Goal: Transaction & Acquisition: Purchase product/service

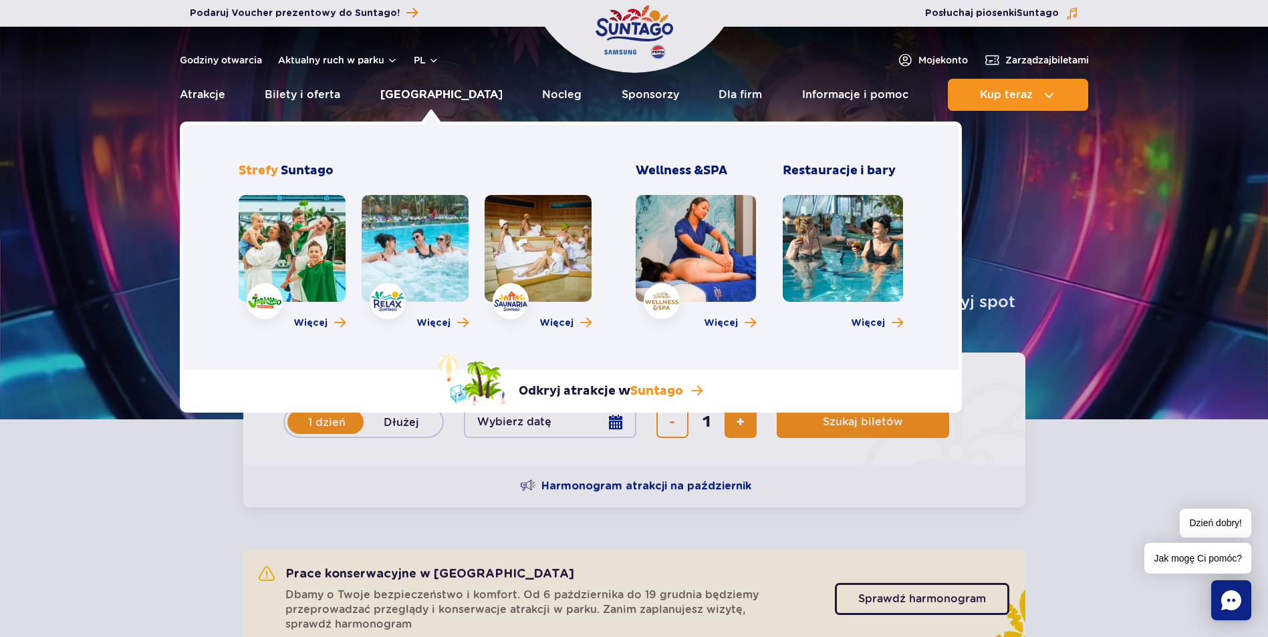
click at [442, 101] on link "[GEOGRAPHIC_DATA]" at bounding box center [441, 95] width 122 height 32
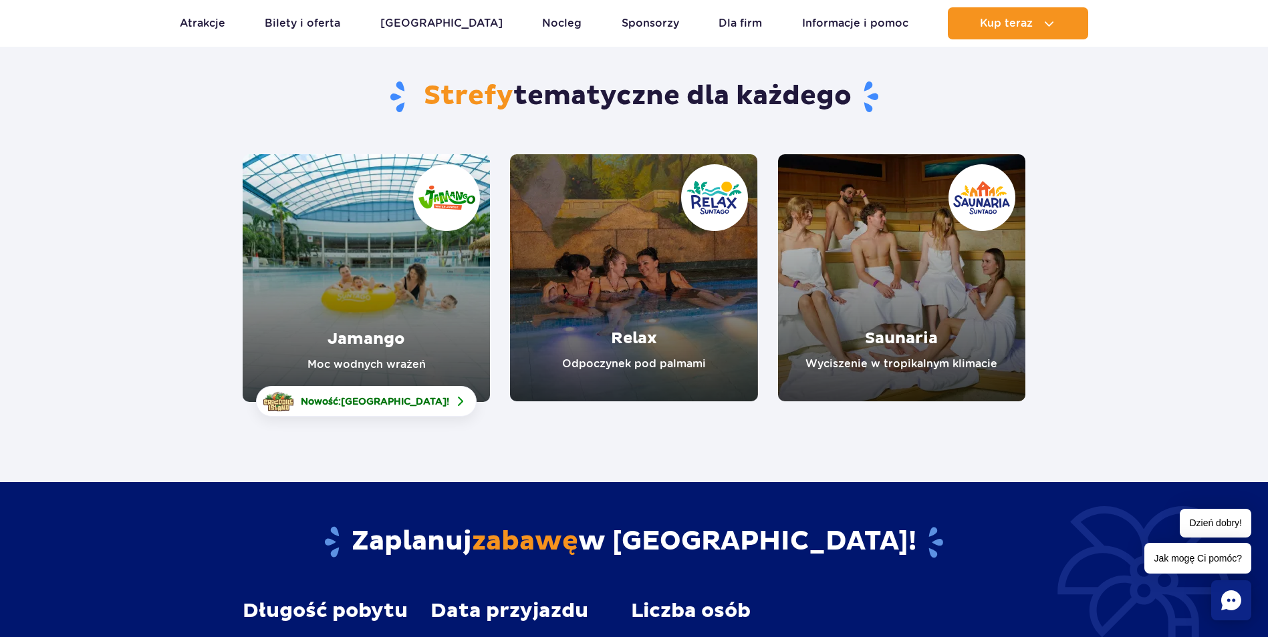
scroll to position [134, 0]
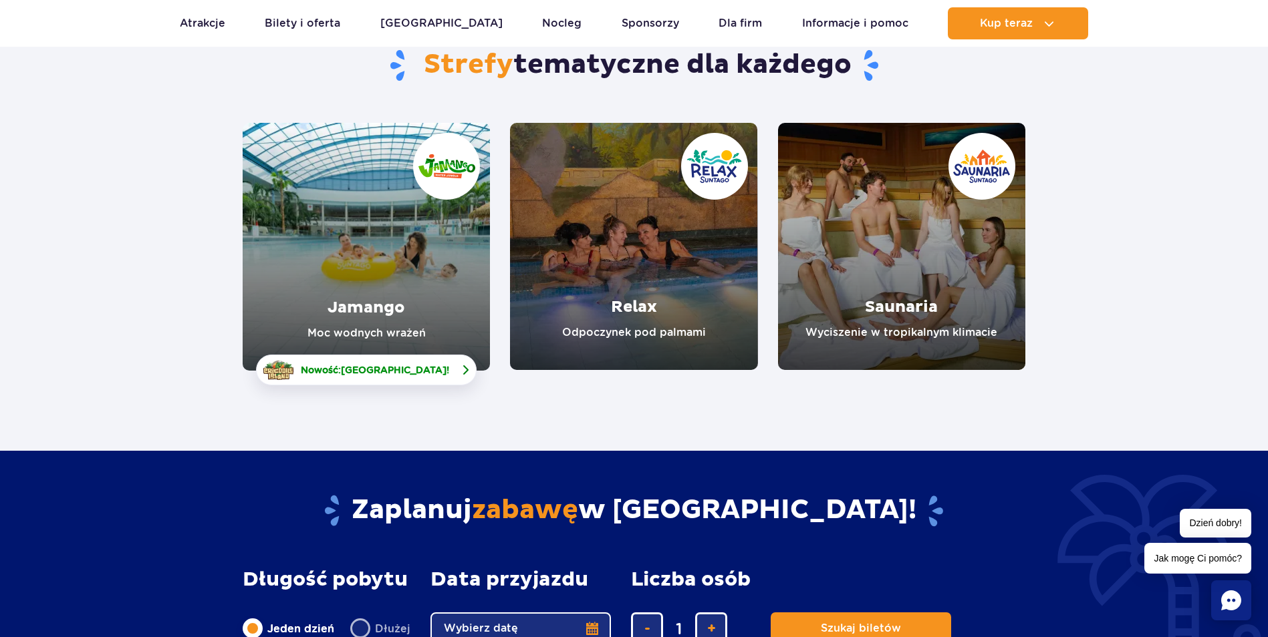
click at [393, 374] on span "[GEOGRAPHIC_DATA]" at bounding box center [394, 370] width 106 height 11
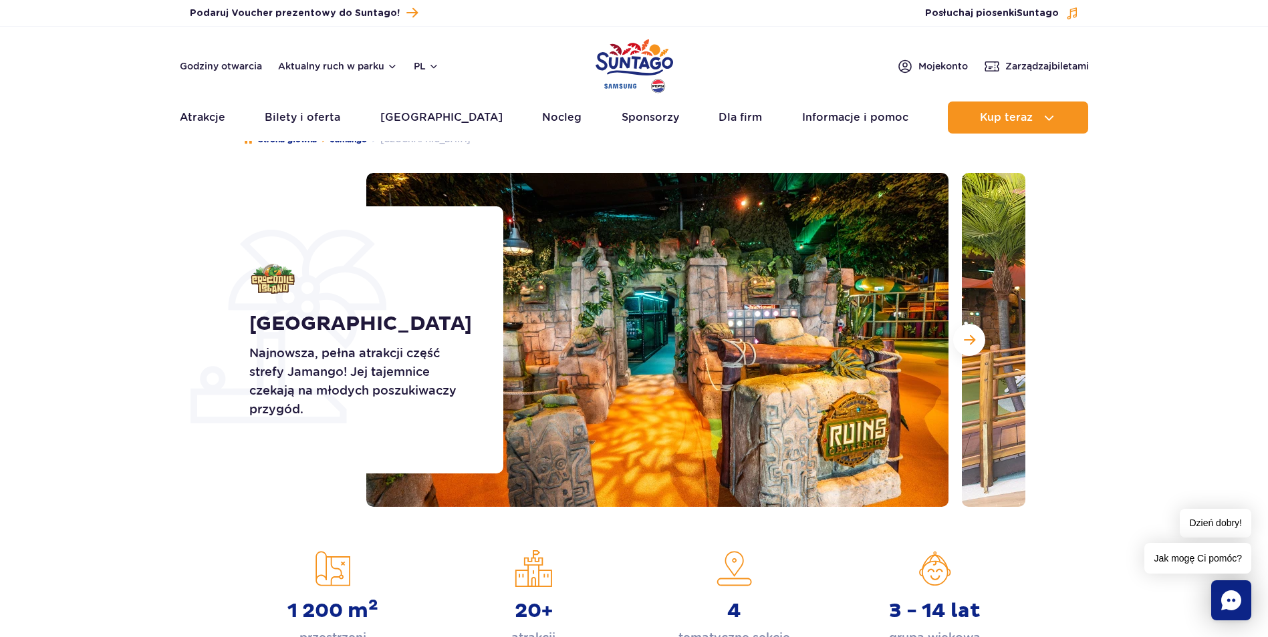
scroll to position [67, 0]
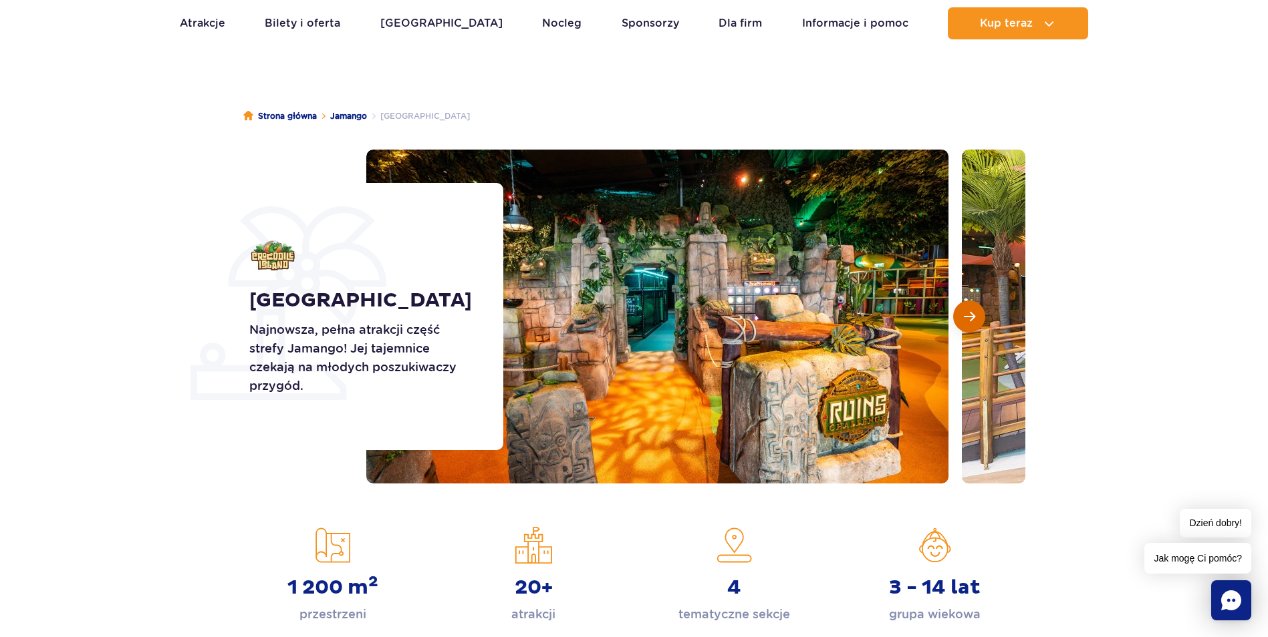
click at [976, 318] on button "Następny slajd" at bounding box center [969, 317] width 32 height 32
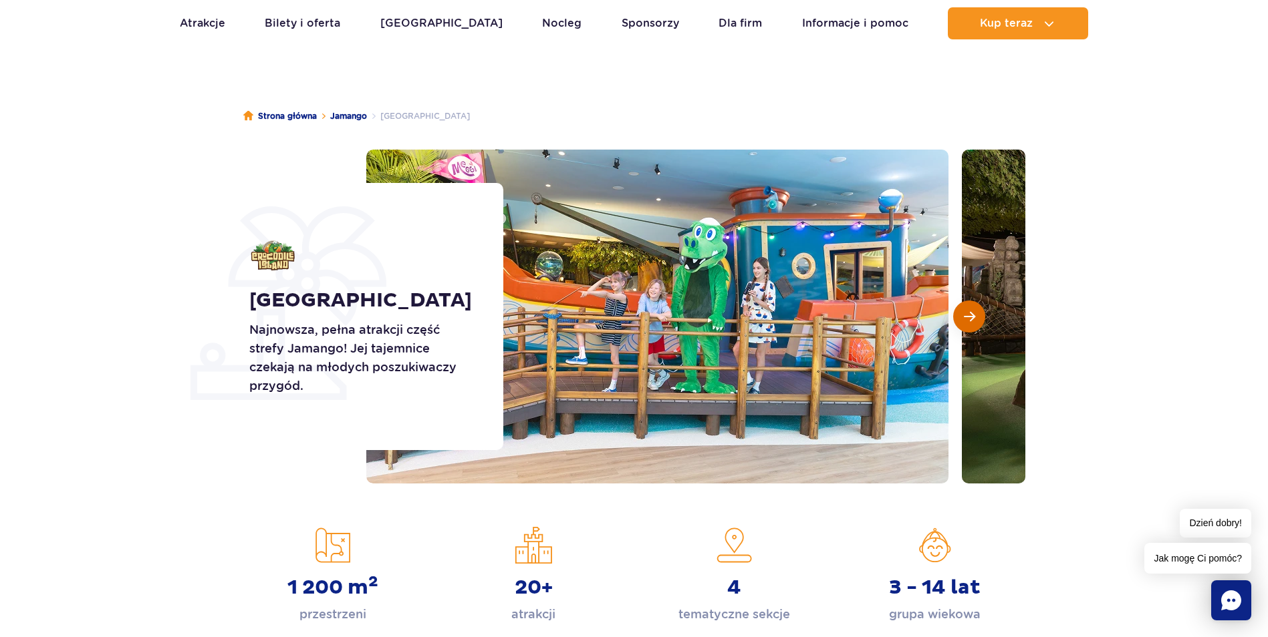
click at [976, 318] on button "Następny slajd" at bounding box center [969, 317] width 32 height 32
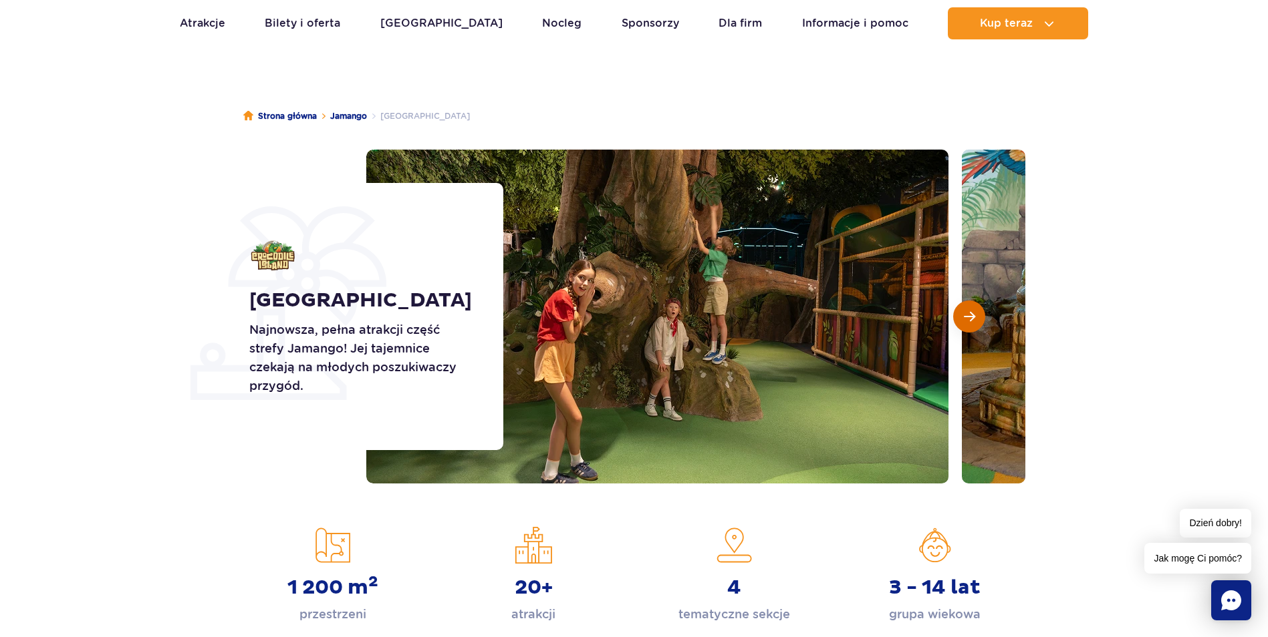
click at [976, 318] on button "Następny slajd" at bounding box center [969, 317] width 32 height 32
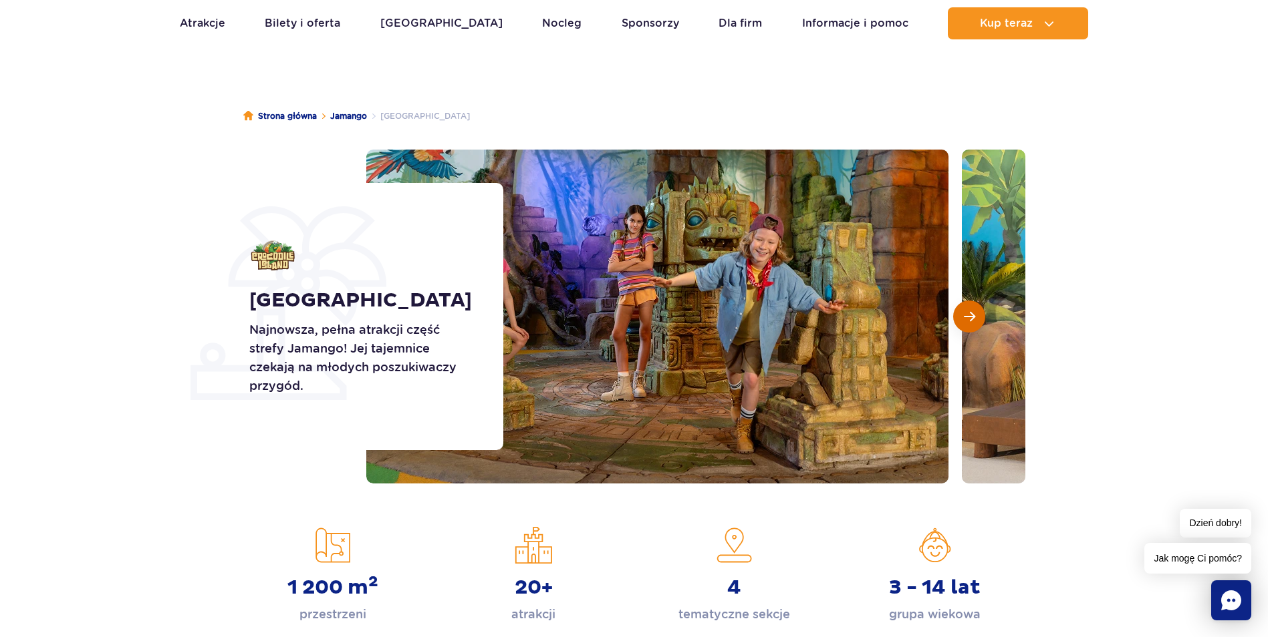
click at [976, 318] on button "Następny slajd" at bounding box center [969, 317] width 32 height 32
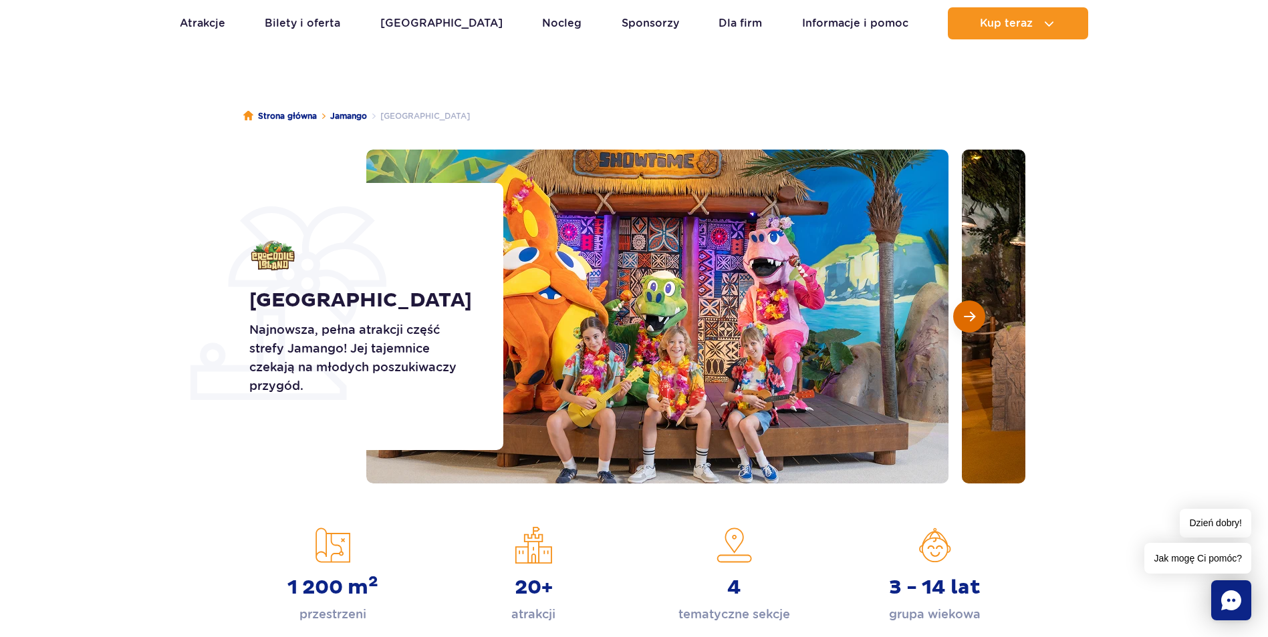
click at [976, 318] on button "Następny slajd" at bounding box center [969, 317] width 32 height 32
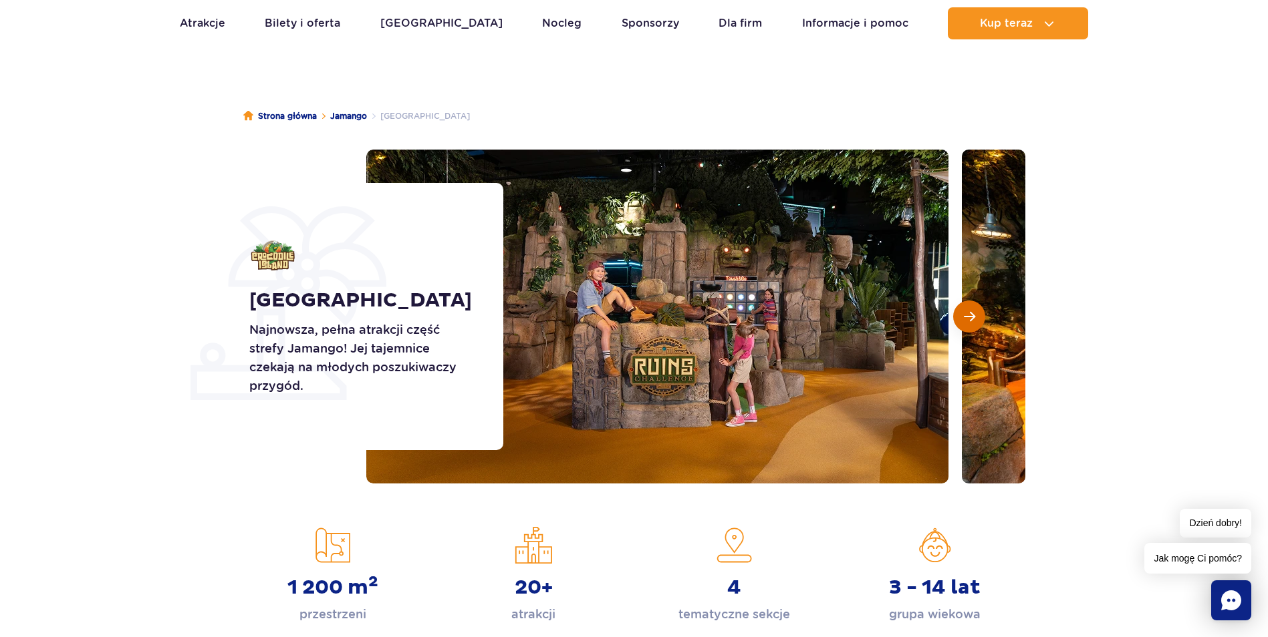
click at [976, 318] on button "Następny slajd" at bounding box center [969, 317] width 32 height 32
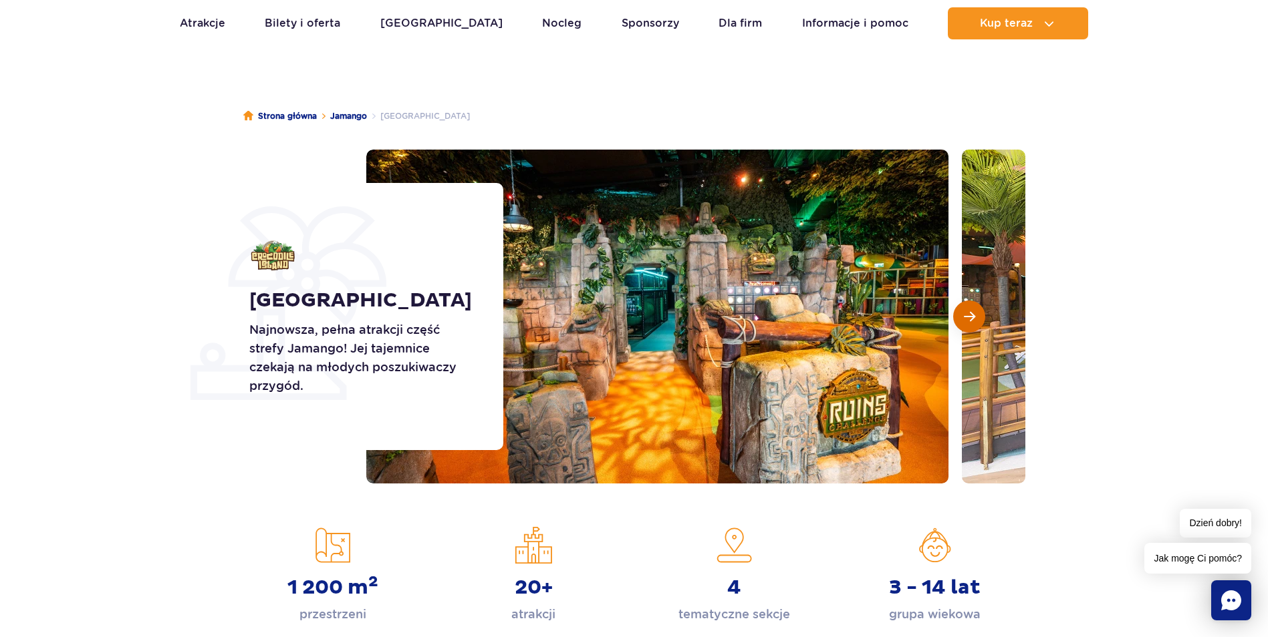
click at [976, 318] on button "Następny slajd" at bounding box center [969, 317] width 32 height 32
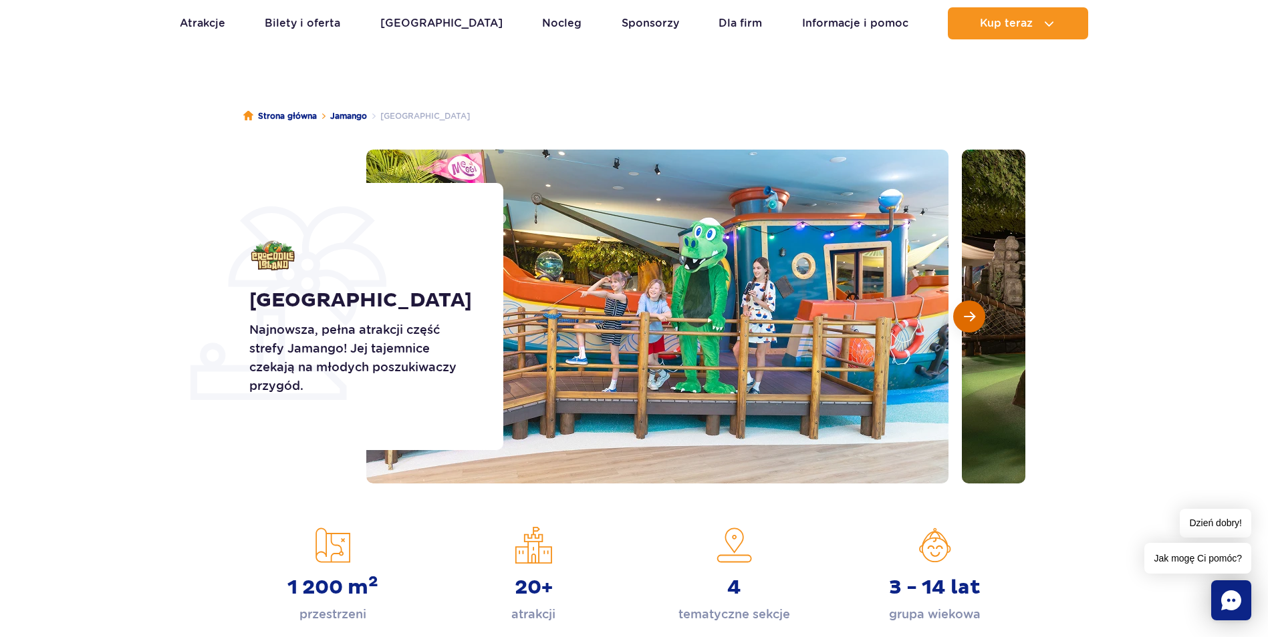
click at [976, 318] on button "Następny slajd" at bounding box center [969, 317] width 32 height 32
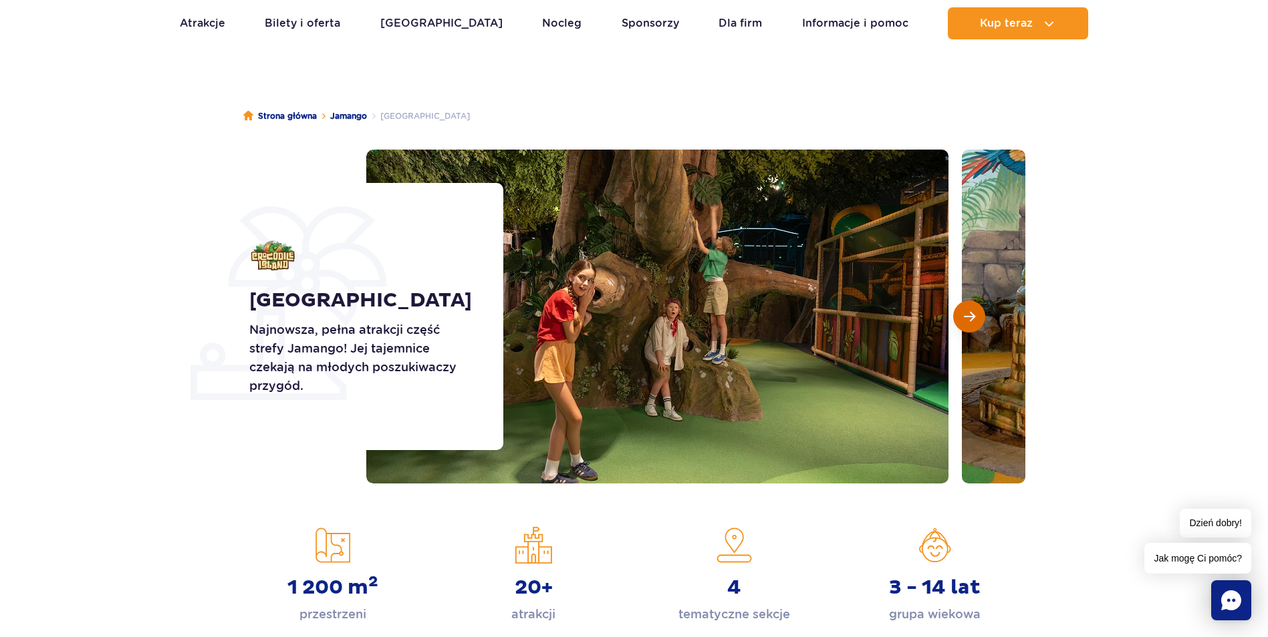
click at [976, 318] on button "Następny slajd" at bounding box center [969, 317] width 32 height 32
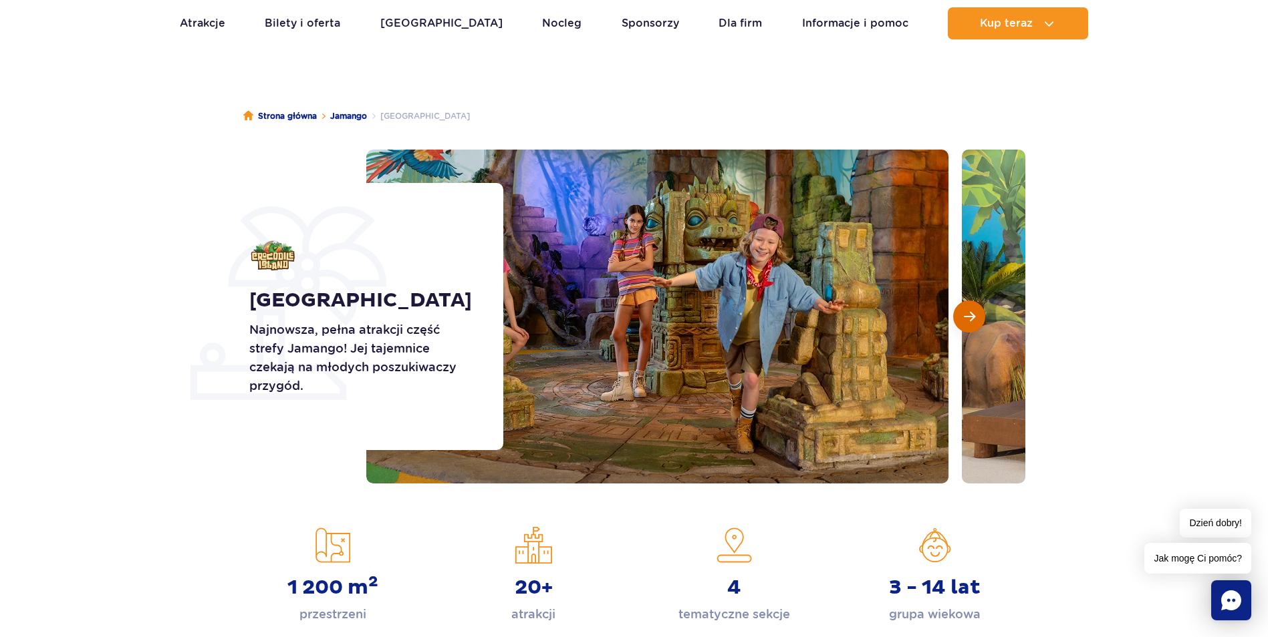
click at [976, 318] on button "Następny slajd" at bounding box center [969, 317] width 32 height 32
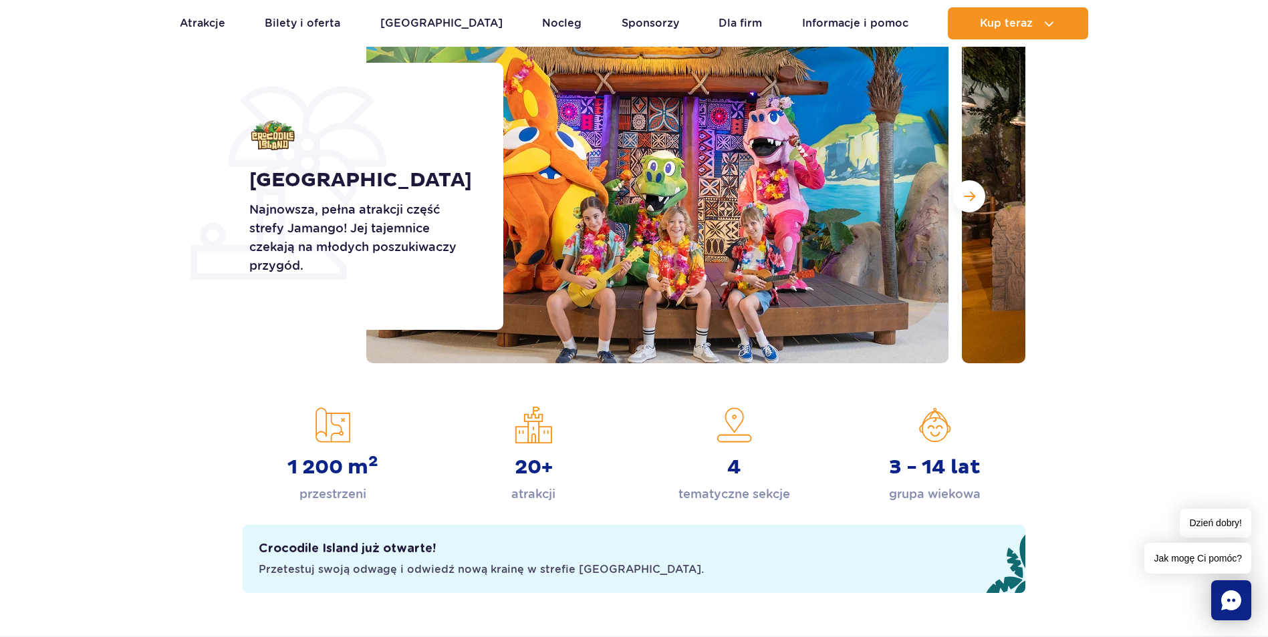
scroll to position [200, 0]
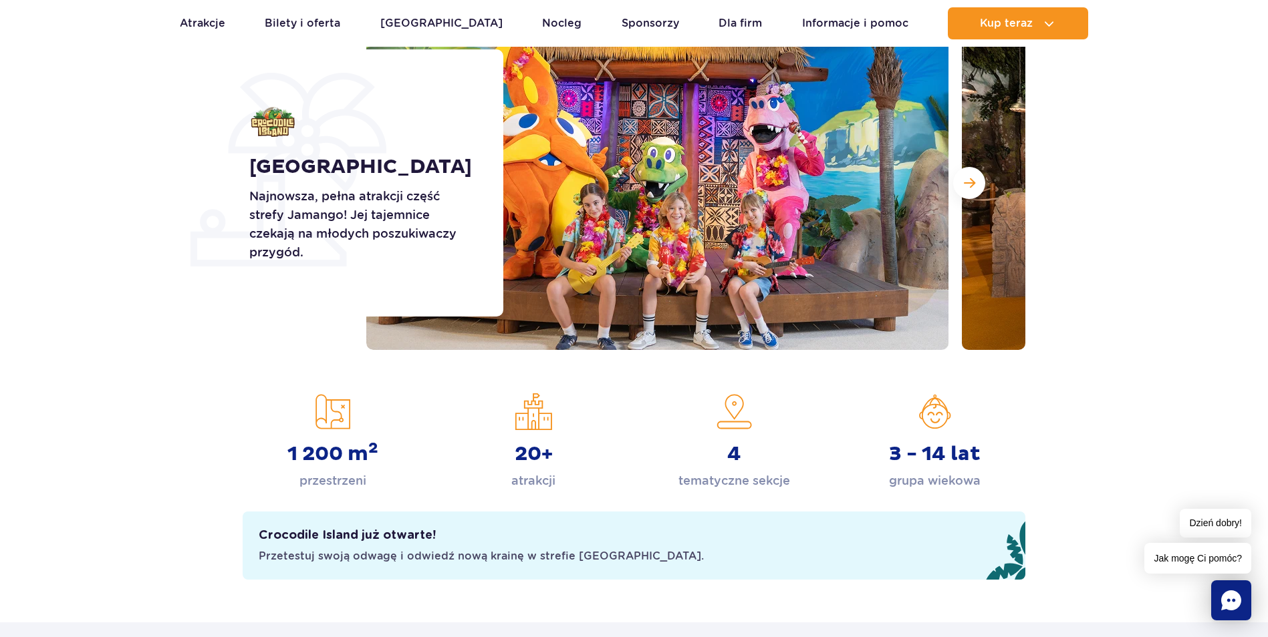
click at [245, 368] on div "Strona główna Jamango Crocodile island Crocodile Island Najnowsza, pełna atrakc…" at bounding box center [634, 264] width 1268 height 631
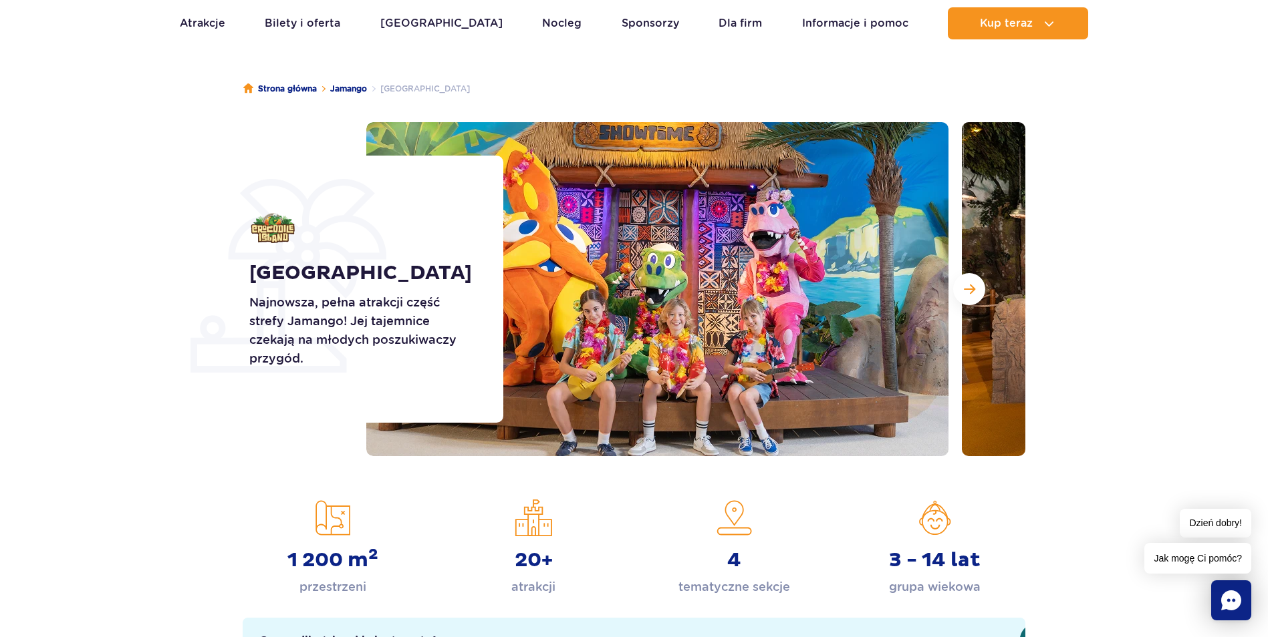
scroll to position [0, 0]
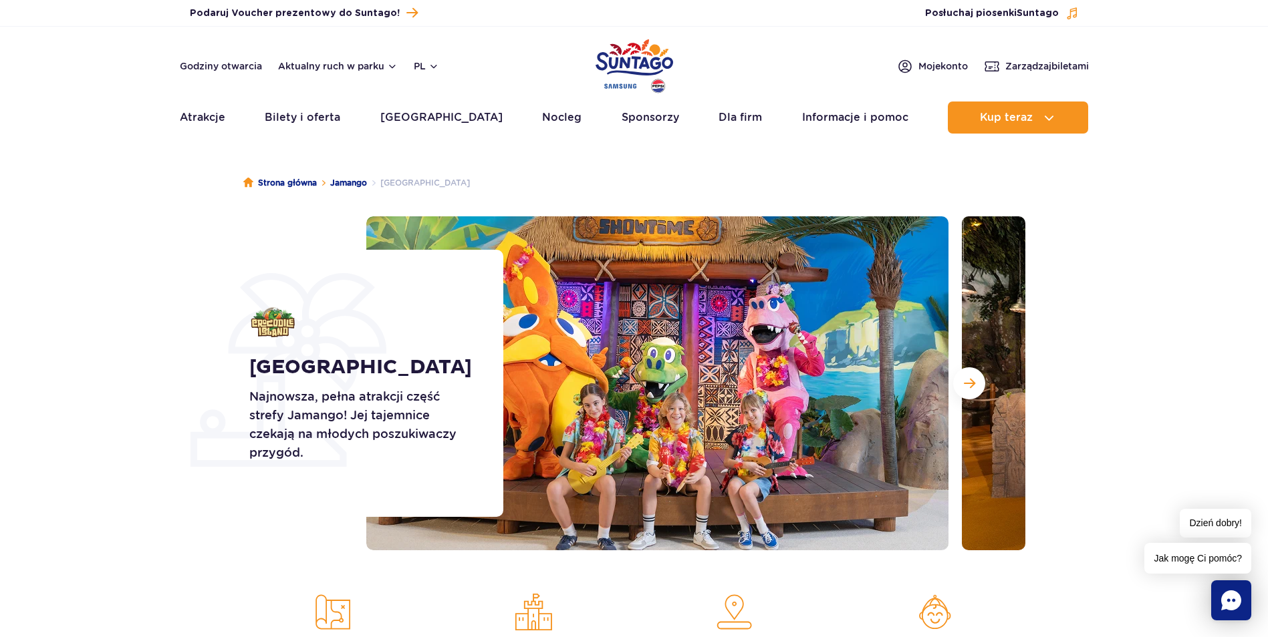
click at [149, 191] on div "Strona główna Jamango Crocodile island Crocodile Island Najnowsza, pełna atrakc…" at bounding box center [634, 465] width 1268 height 631
click at [233, 347] on div "Crocodile Island Najnowsza, pełna atrakcji część strefy Jamango! Jej tajemnice …" at bounding box center [368, 383] width 271 height 267
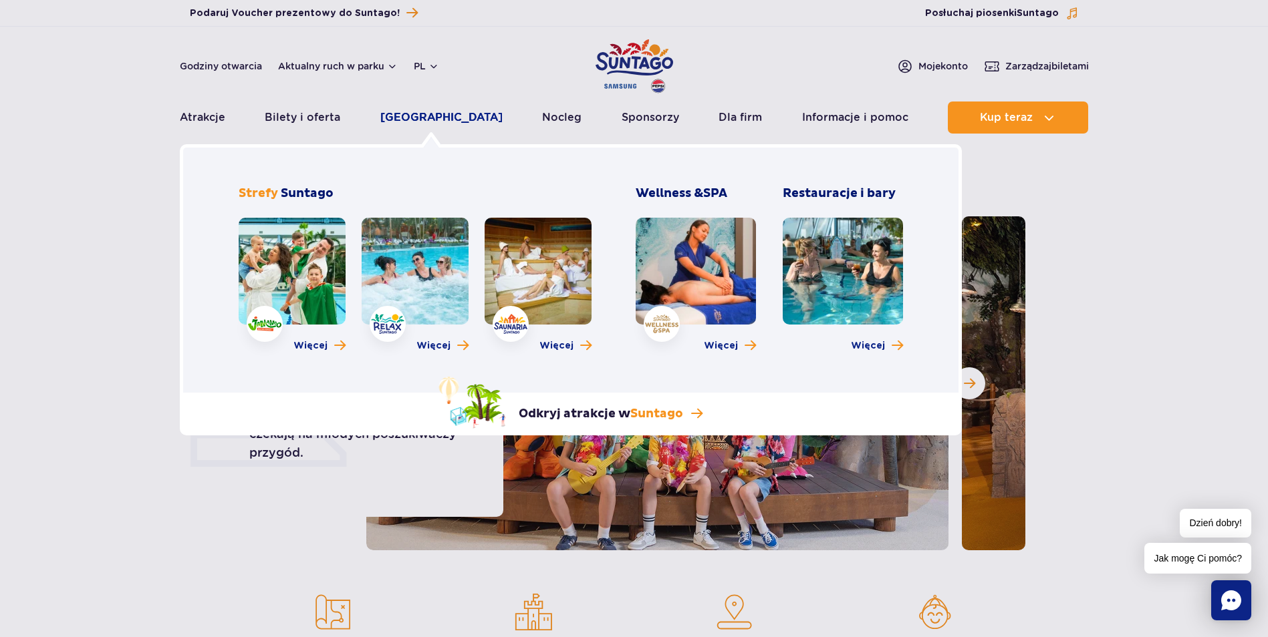
click at [437, 114] on link "Poznaj park" at bounding box center [441, 118] width 122 height 32
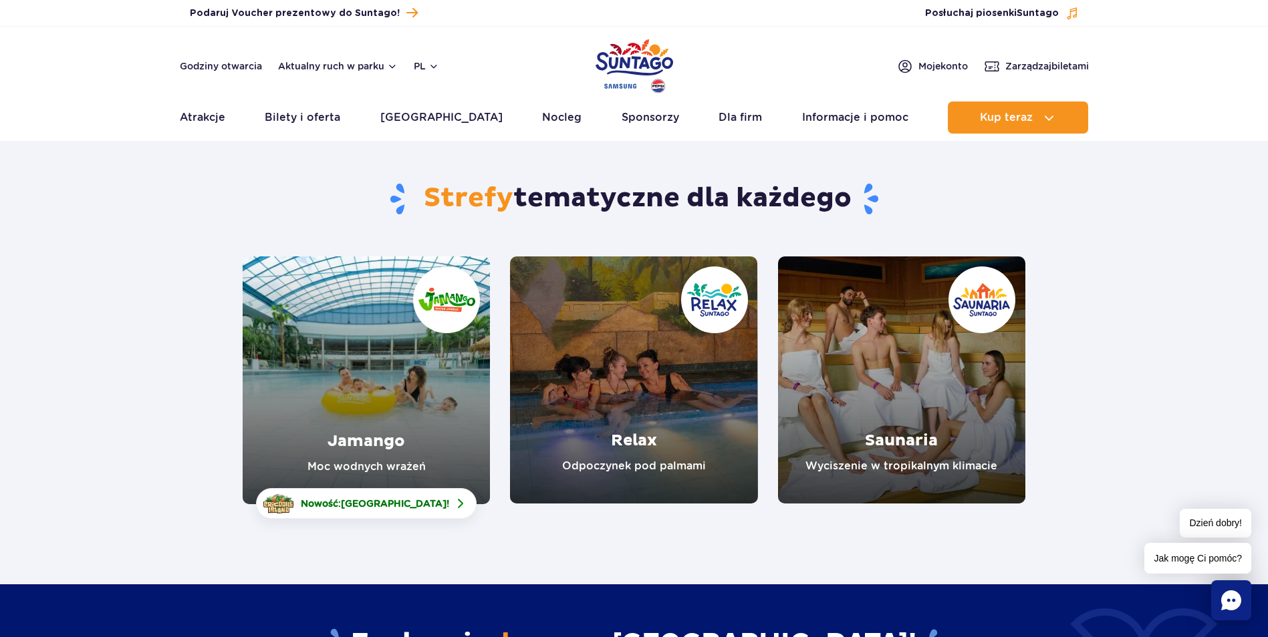
click at [644, 433] on link "Relax" at bounding box center [633, 380] width 247 height 247
click at [350, 396] on link "Jamango" at bounding box center [366, 381] width 247 height 248
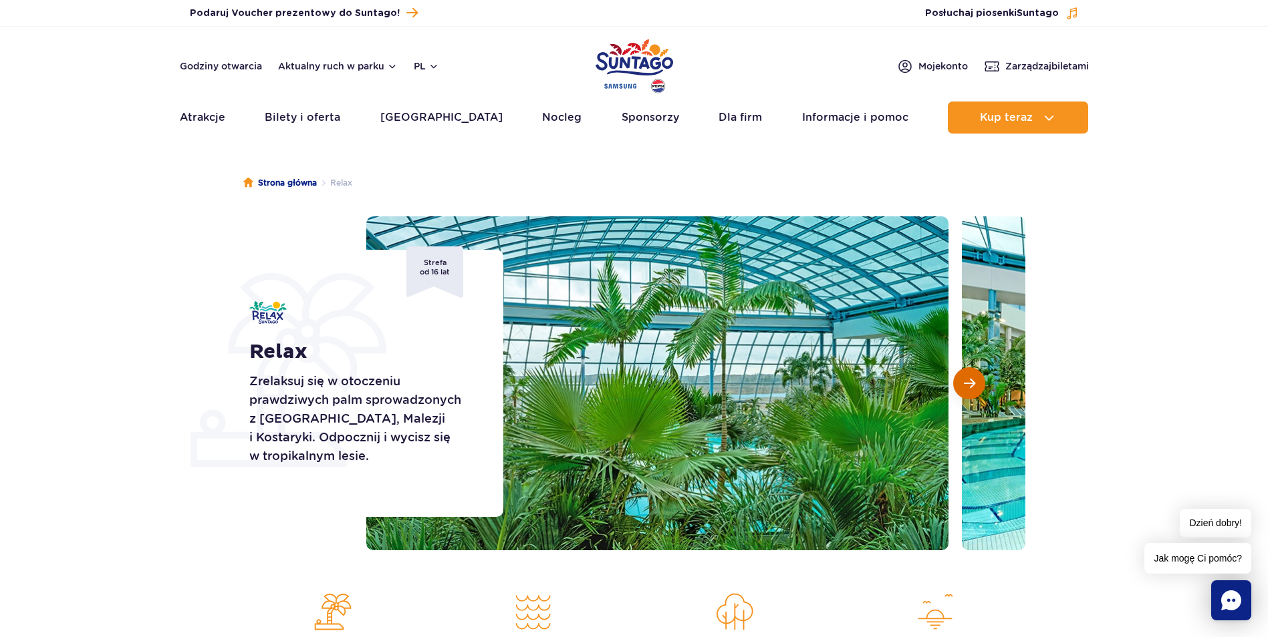
click at [972, 380] on span "Następny slajd" at bounding box center [968, 384] width 11 height 12
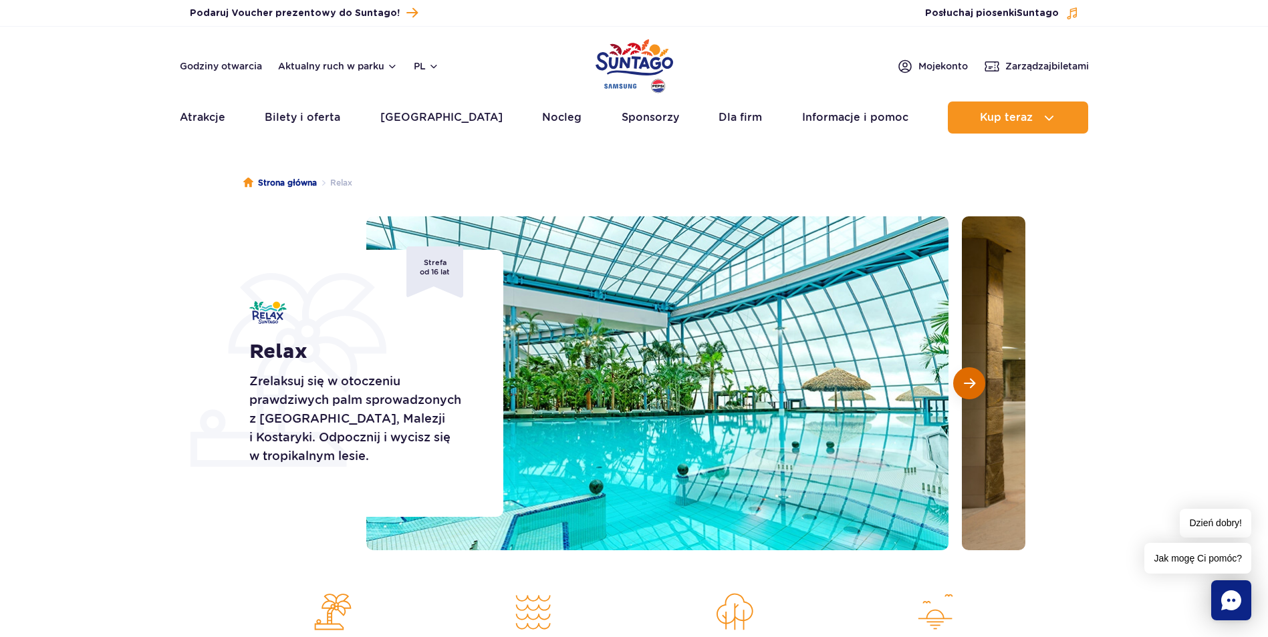
click at [972, 380] on span "Następny slajd" at bounding box center [968, 384] width 11 height 12
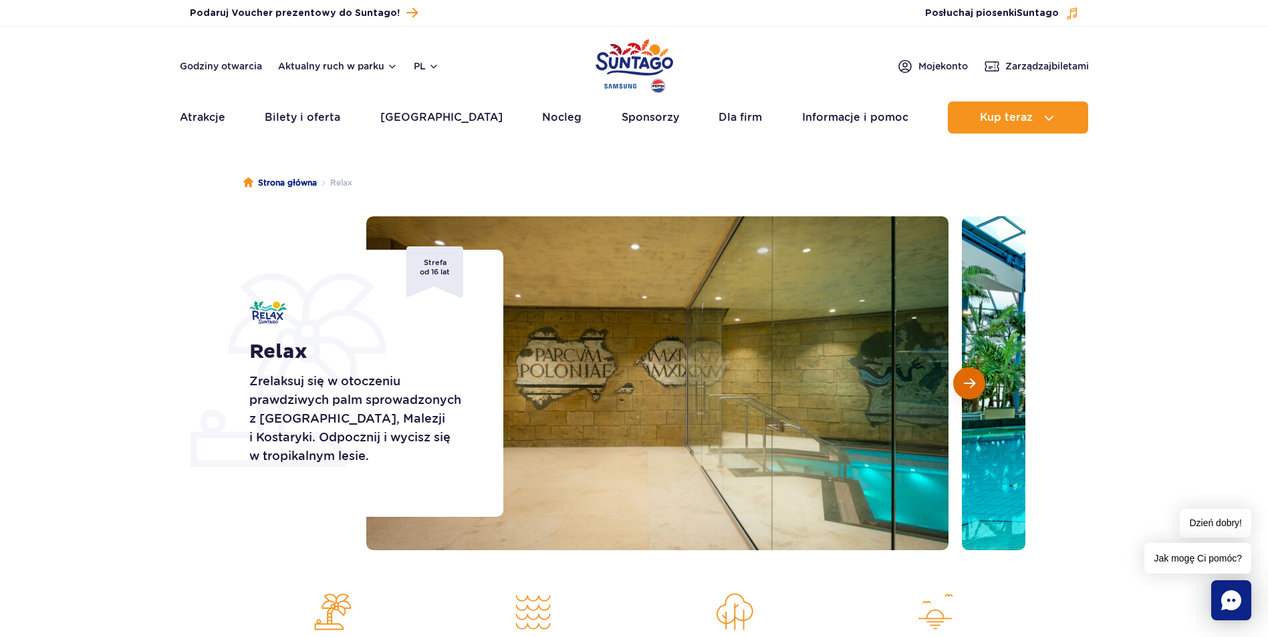
click at [972, 380] on span "Następny slajd" at bounding box center [968, 384] width 11 height 12
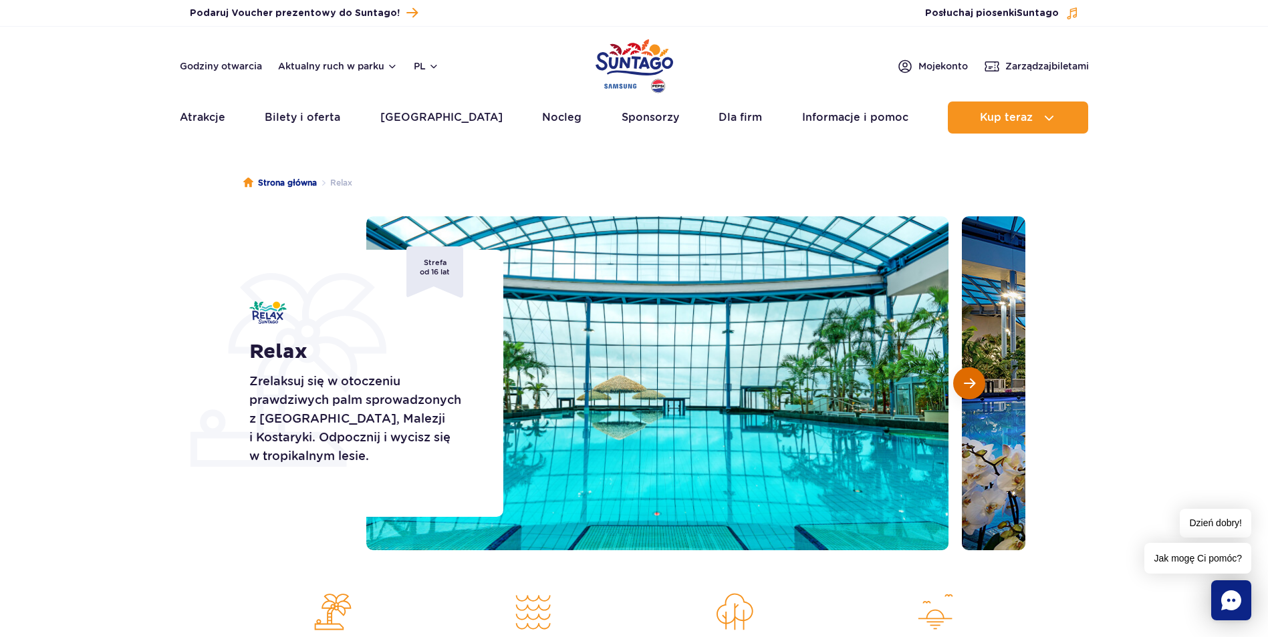
click at [972, 380] on span "Następny slajd" at bounding box center [968, 384] width 11 height 12
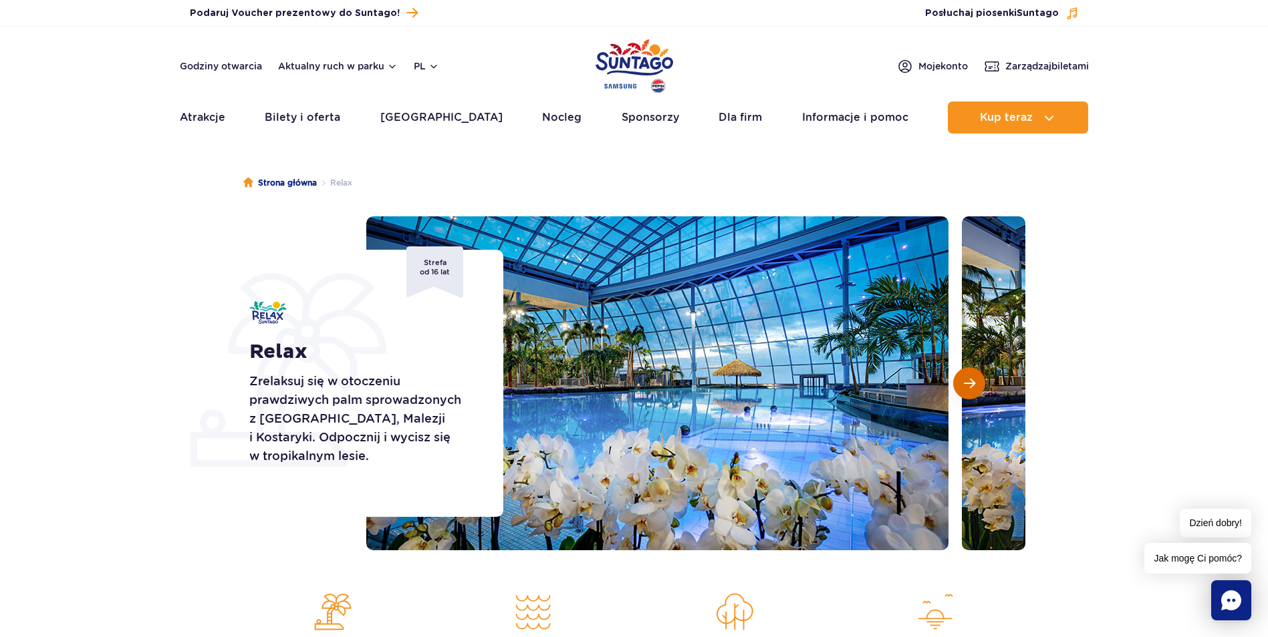
click at [972, 380] on span "Następny slajd" at bounding box center [968, 384] width 11 height 12
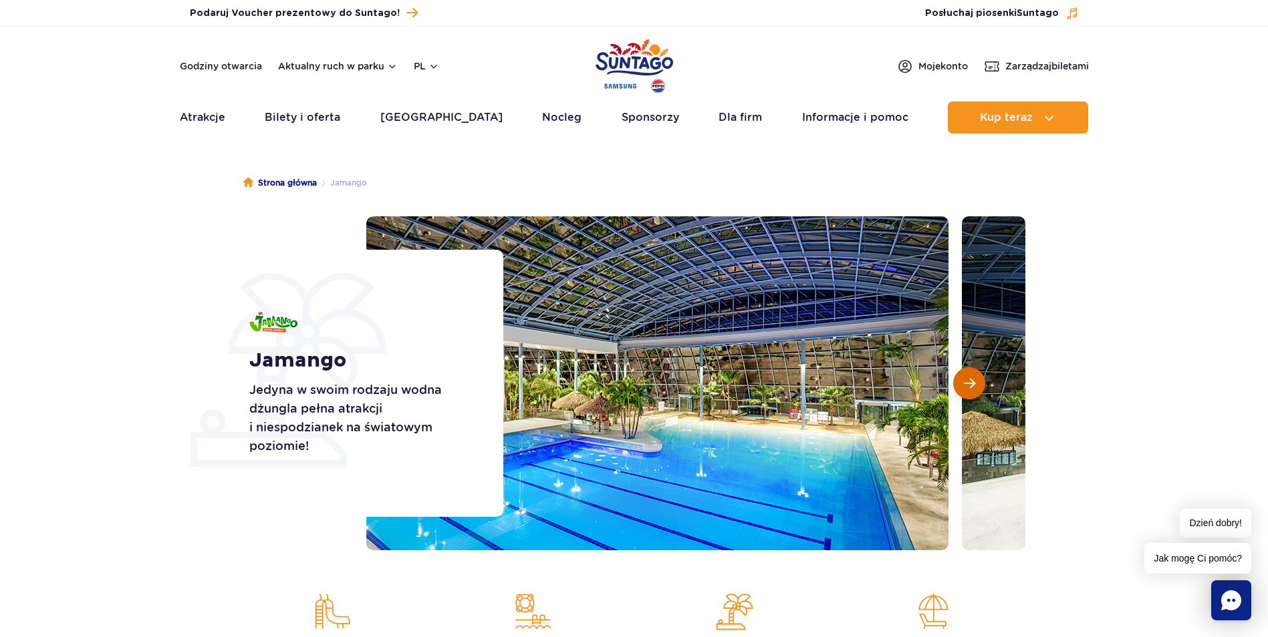
click at [965, 390] on button "Następny slajd" at bounding box center [969, 383] width 32 height 32
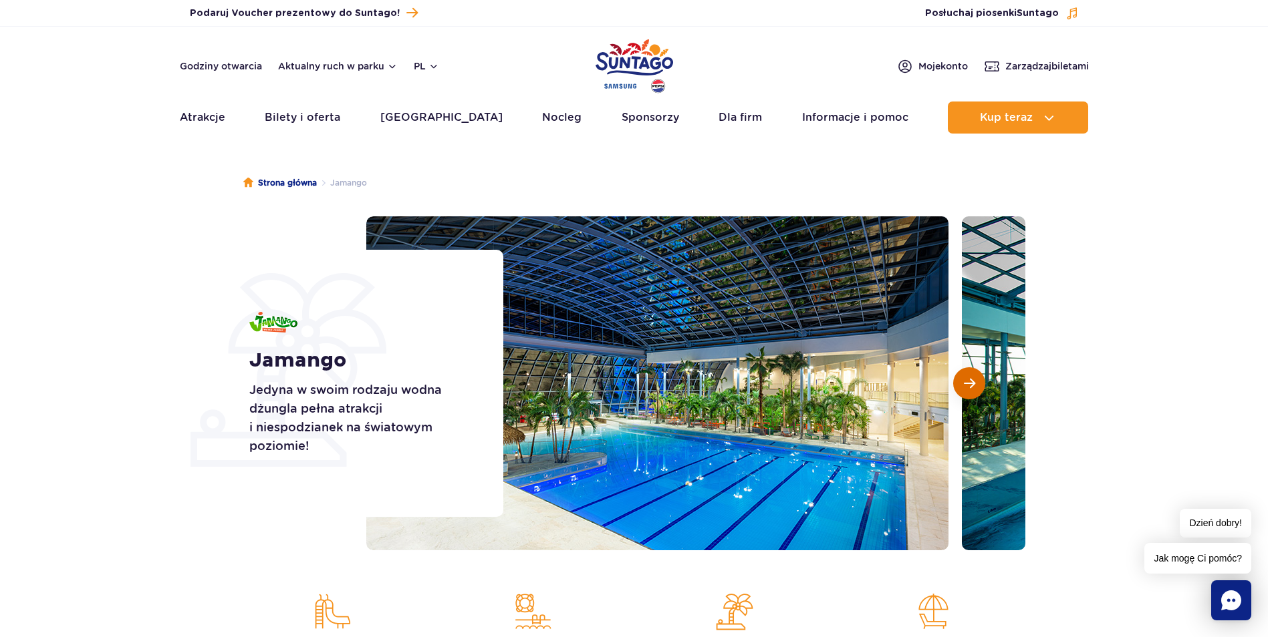
click at [965, 390] on button "Następny slajd" at bounding box center [969, 383] width 32 height 32
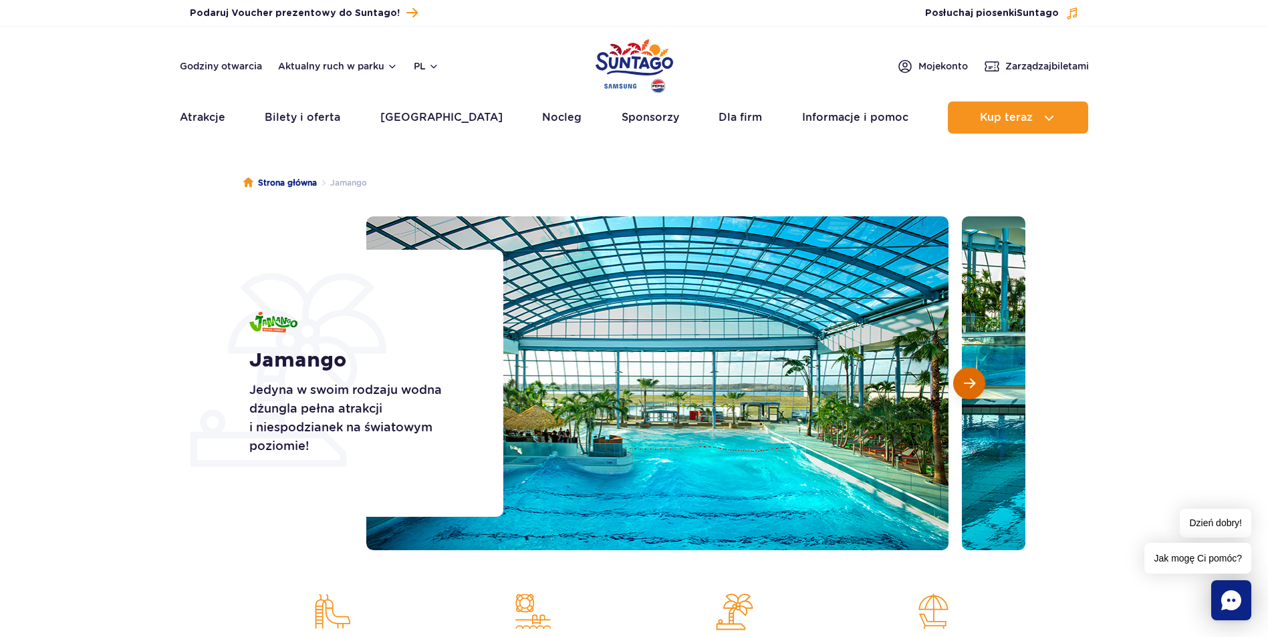
click at [965, 390] on button "Następny slajd" at bounding box center [969, 383] width 32 height 32
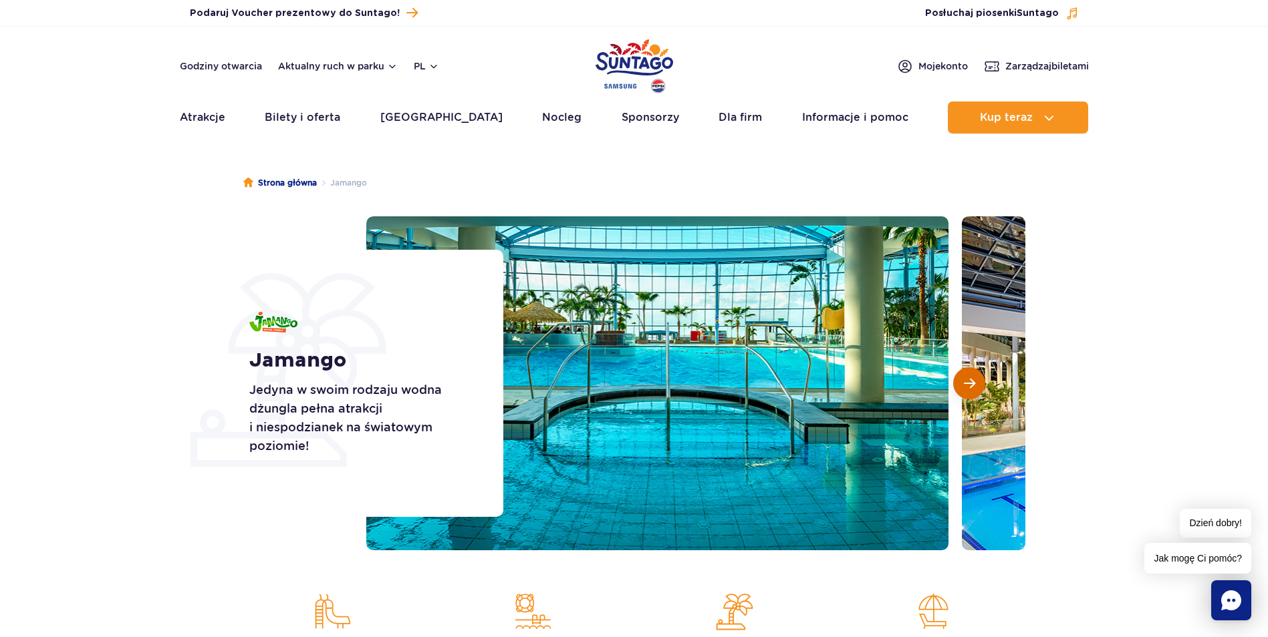
click at [965, 390] on button "Następny slajd" at bounding box center [969, 383] width 32 height 32
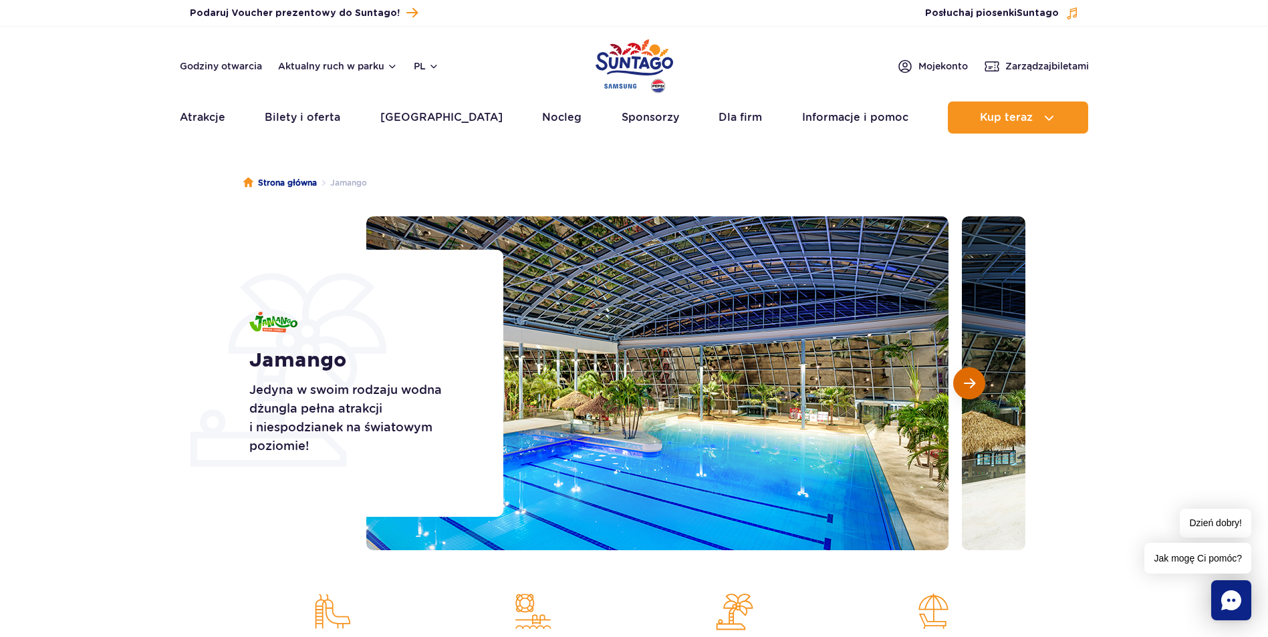
click at [965, 390] on button "Następny slajd" at bounding box center [969, 383] width 32 height 32
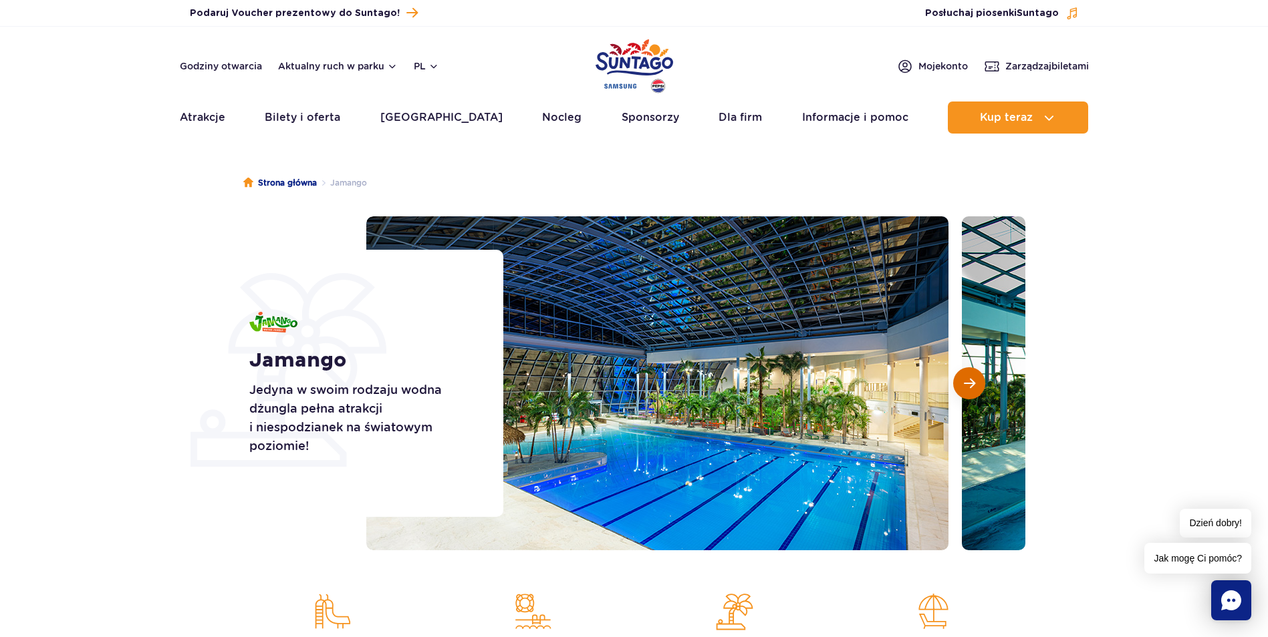
click at [965, 390] on button "Następny slajd" at bounding box center [969, 383] width 32 height 32
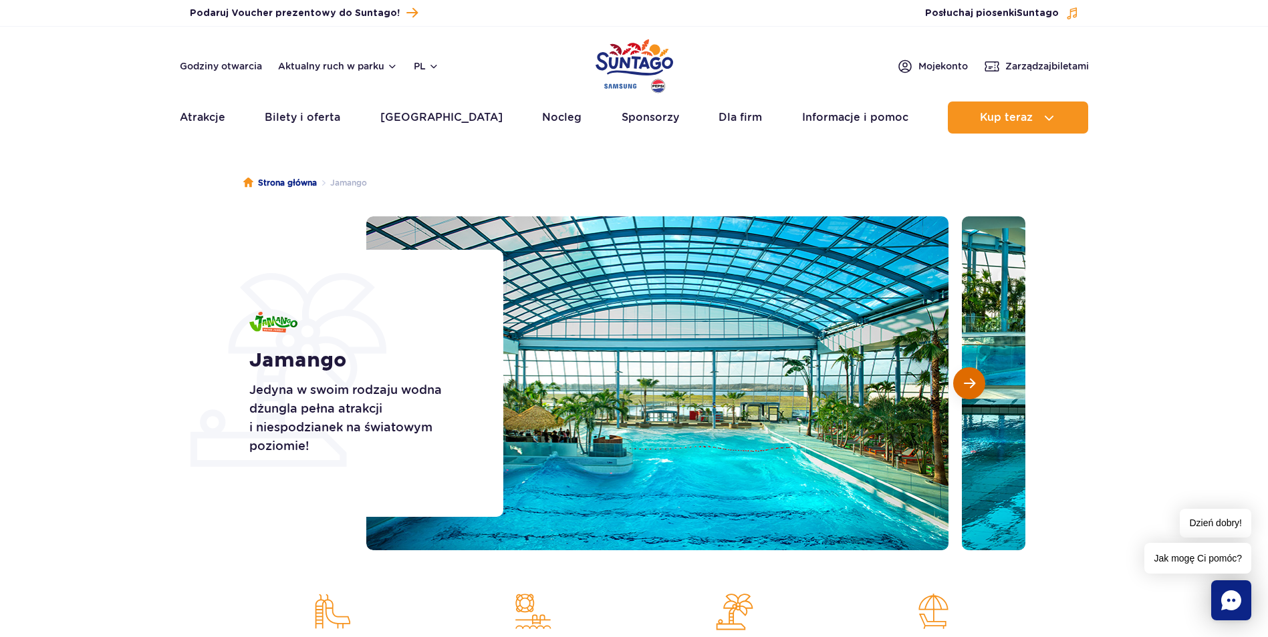
click at [965, 390] on button "Następny slajd" at bounding box center [969, 383] width 32 height 32
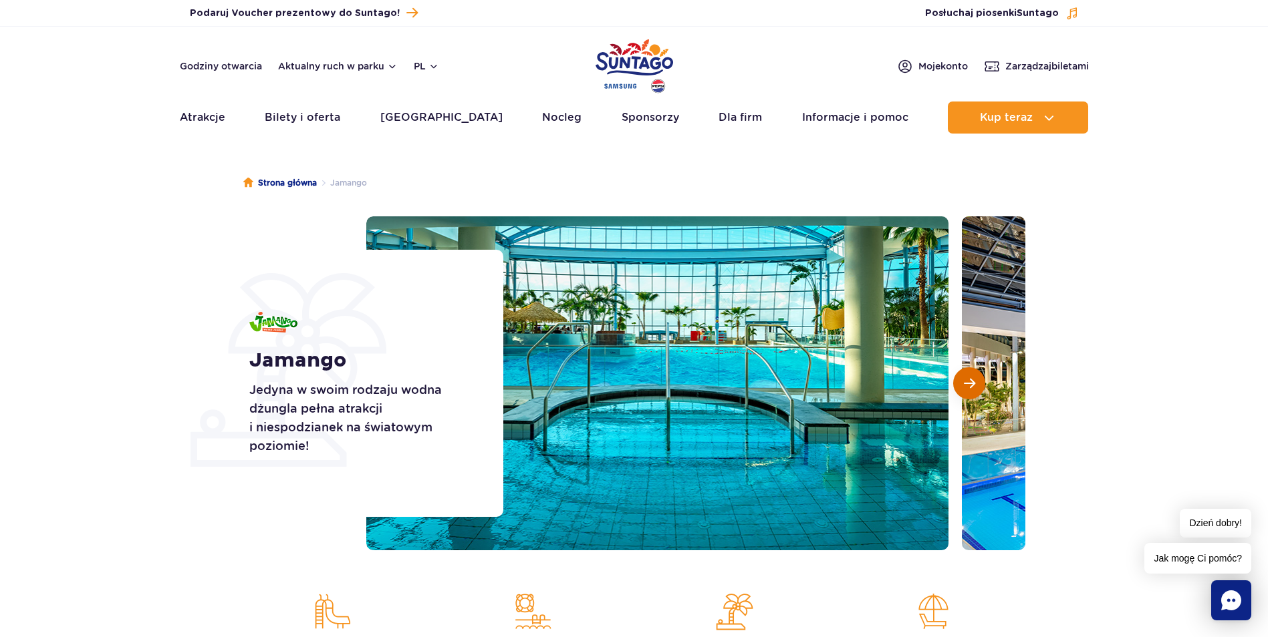
click at [965, 390] on button "Następny slajd" at bounding box center [969, 383] width 32 height 32
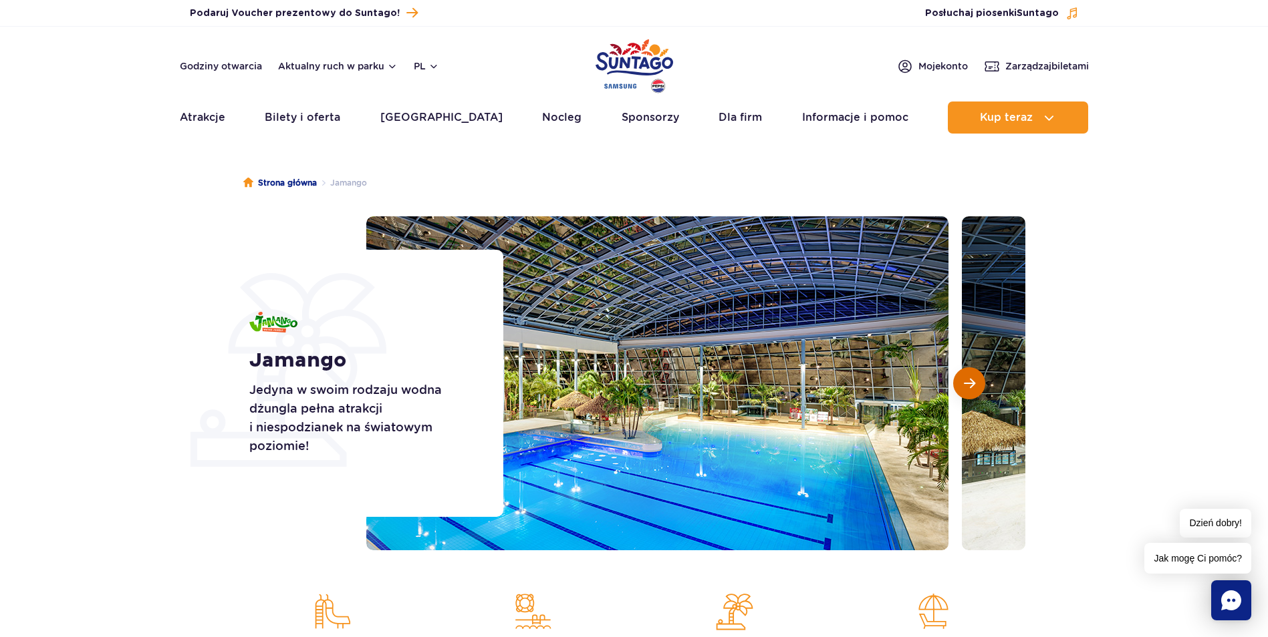
click at [965, 390] on button "Następny slajd" at bounding box center [969, 383] width 32 height 32
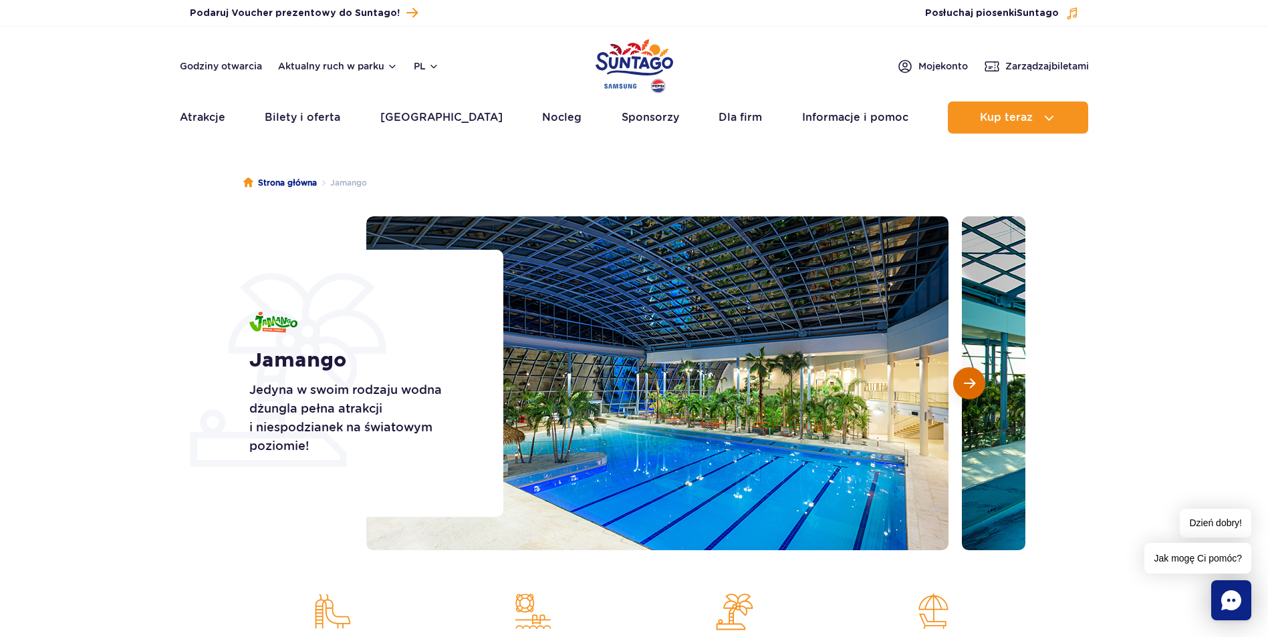
click at [965, 390] on button "Następny slajd" at bounding box center [969, 383] width 32 height 32
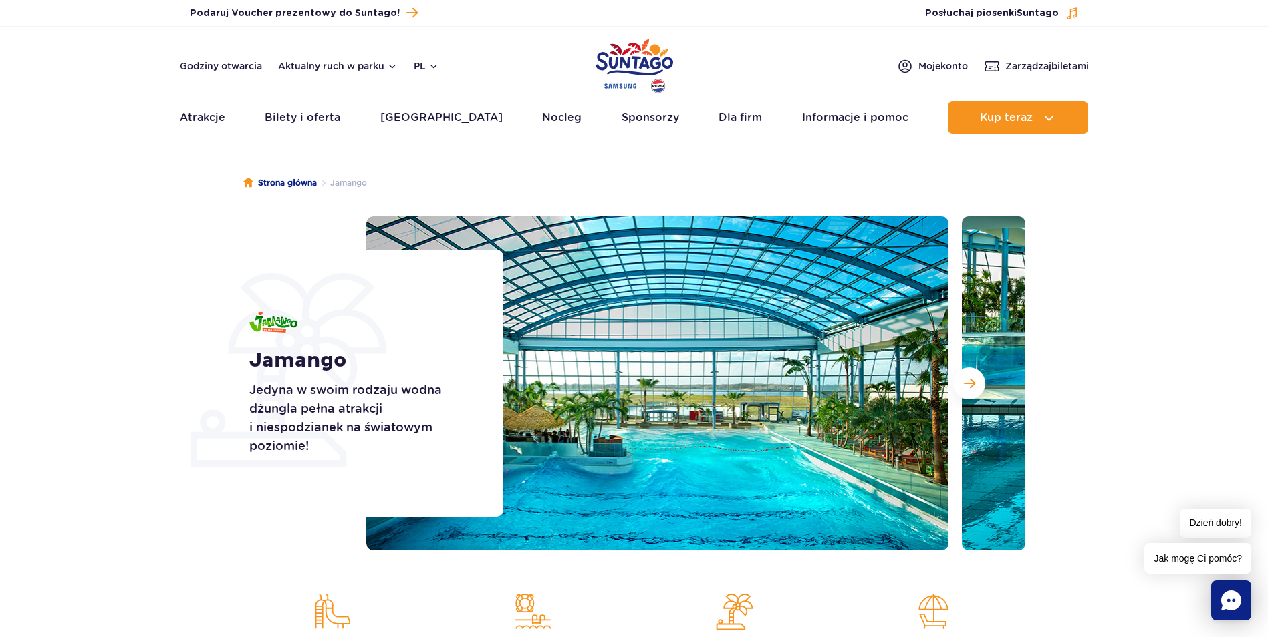
click at [1090, 347] on section "Jamango Jedyna w swoim rodzaju wodna dżungla pełna atrakcji i niespodzianek na …" at bounding box center [634, 383] width 1268 height 334
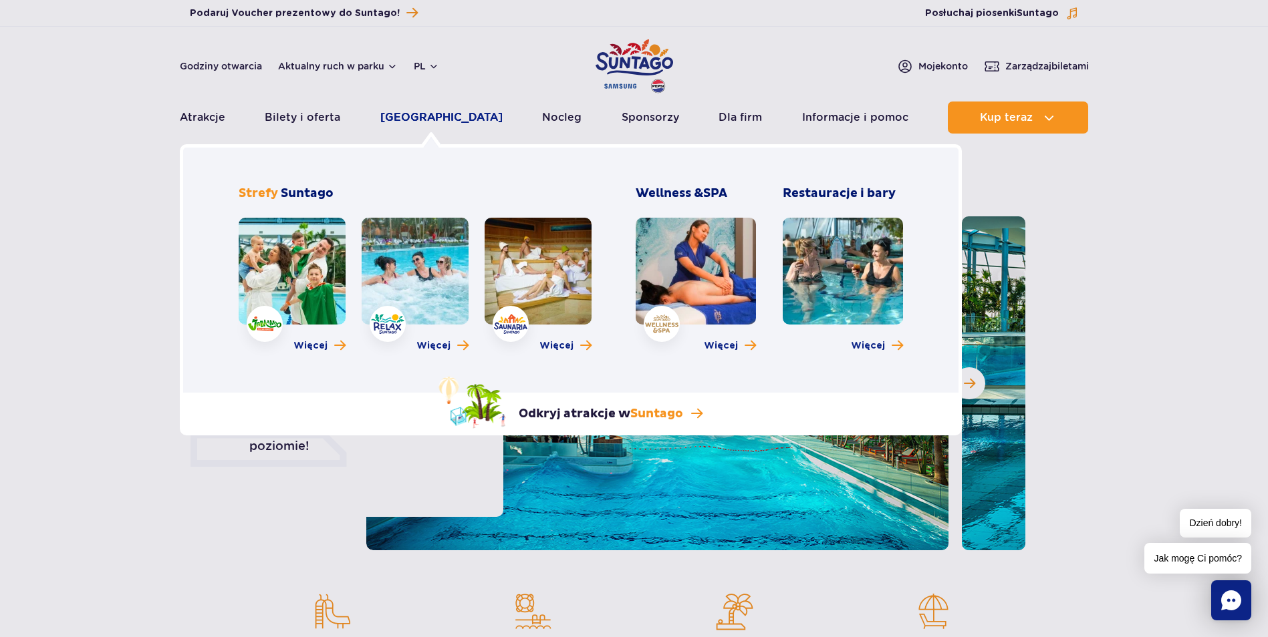
click at [420, 120] on link "Poznaj park" at bounding box center [441, 118] width 122 height 32
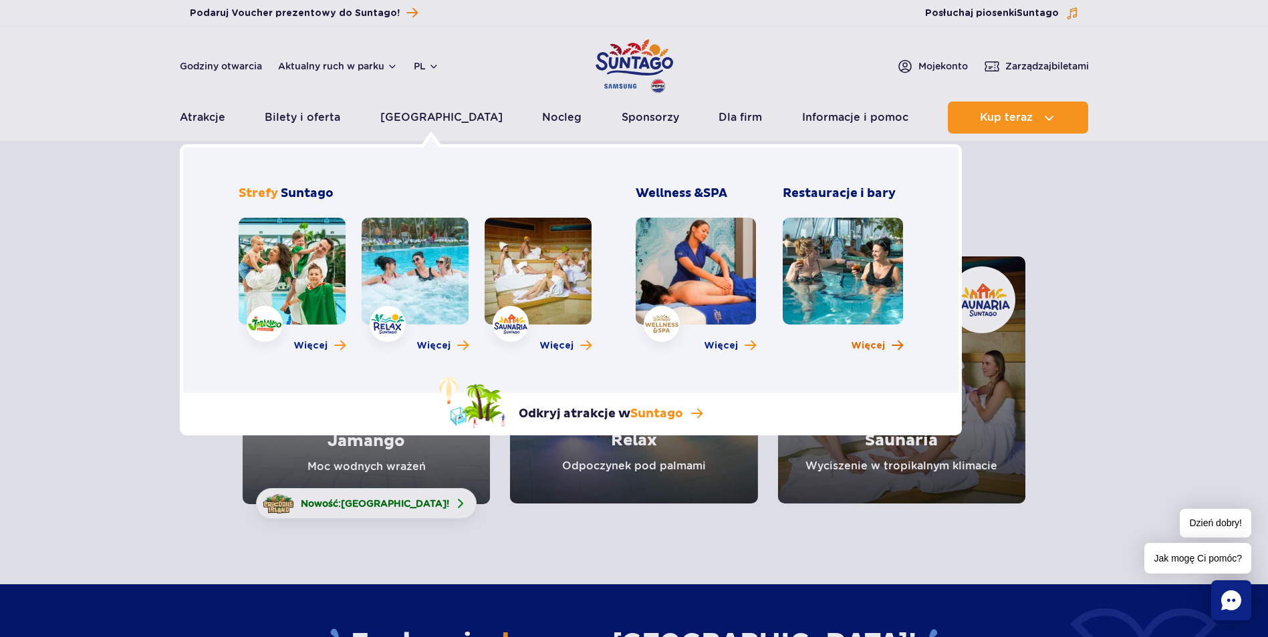
click at [874, 349] on span "Więcej" at bounding box center [868, 345] width 34 height 13
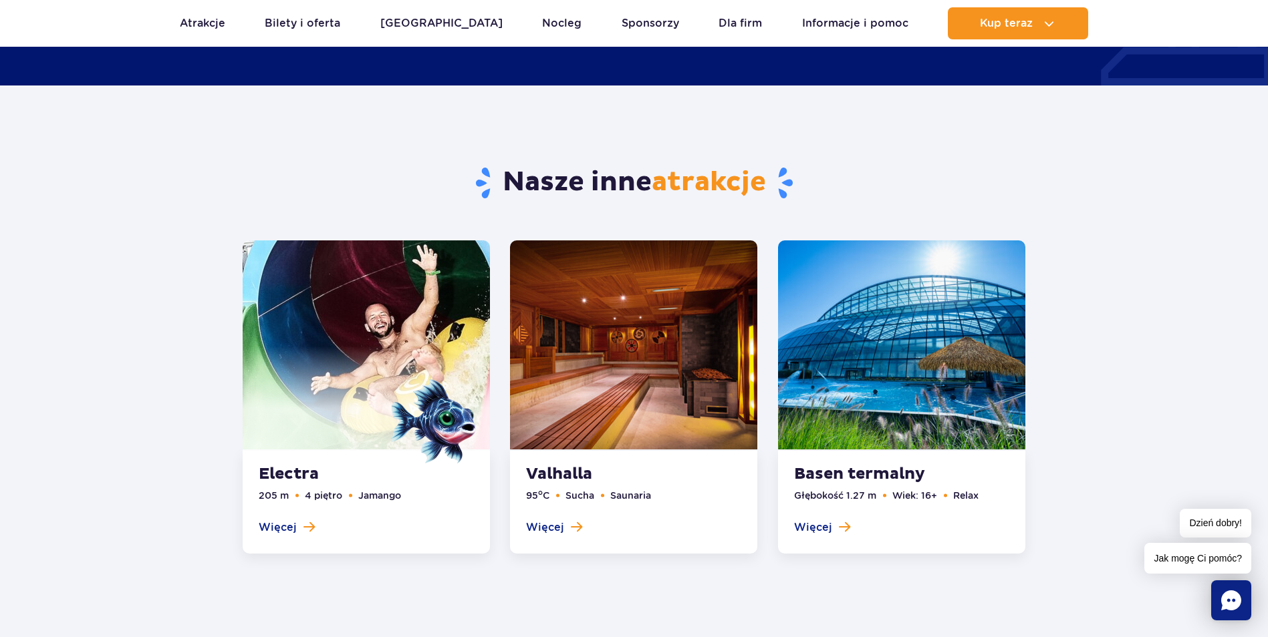
scroll to position [1737, 0]
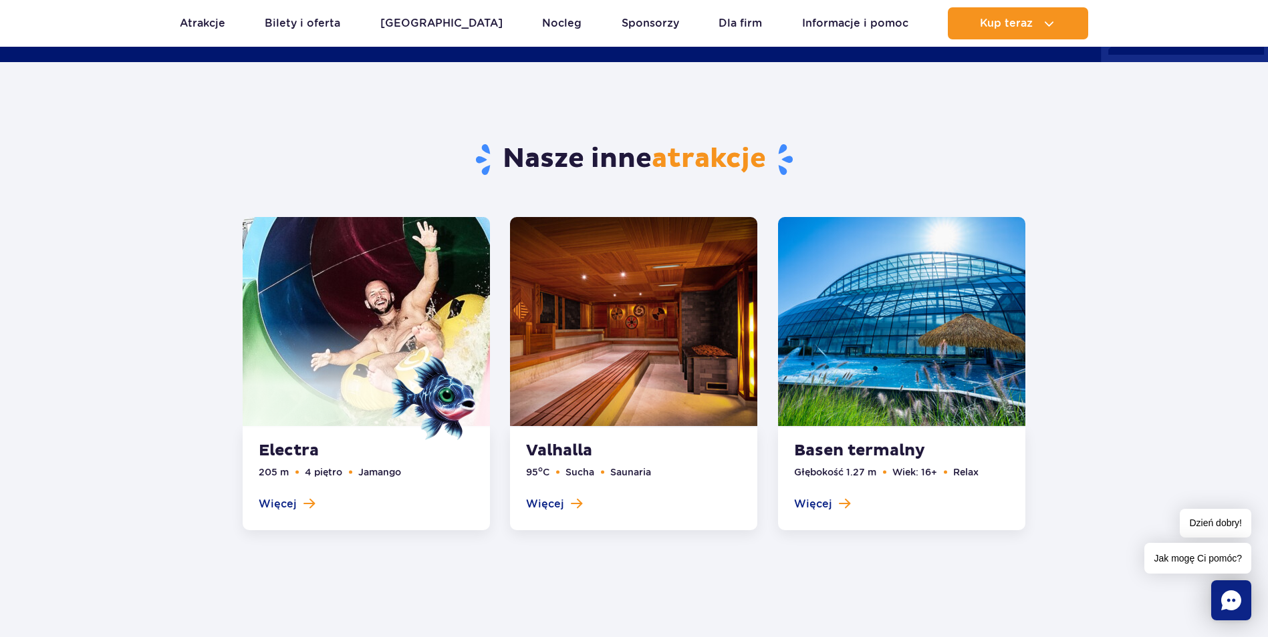
click at [355, 335] on span at bounding box center [366, 375] width 247 height 105
click at [282, 504] on link at bounding box center [366, 373] width 247 height 313
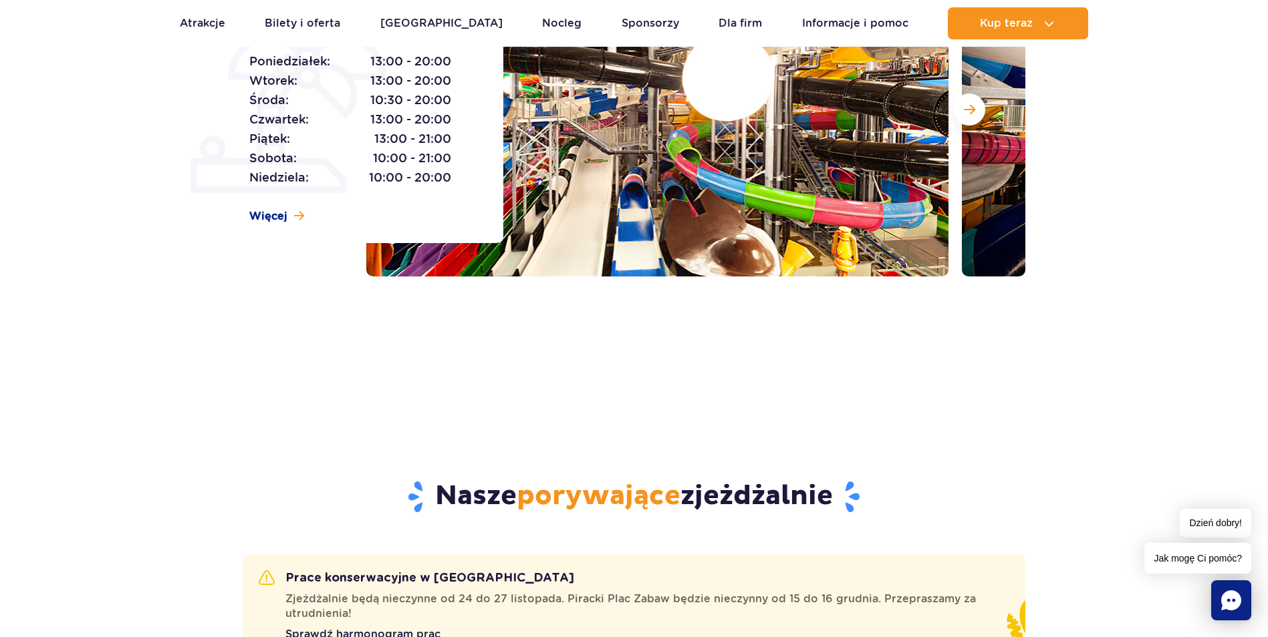
scroll to position [196, 0]
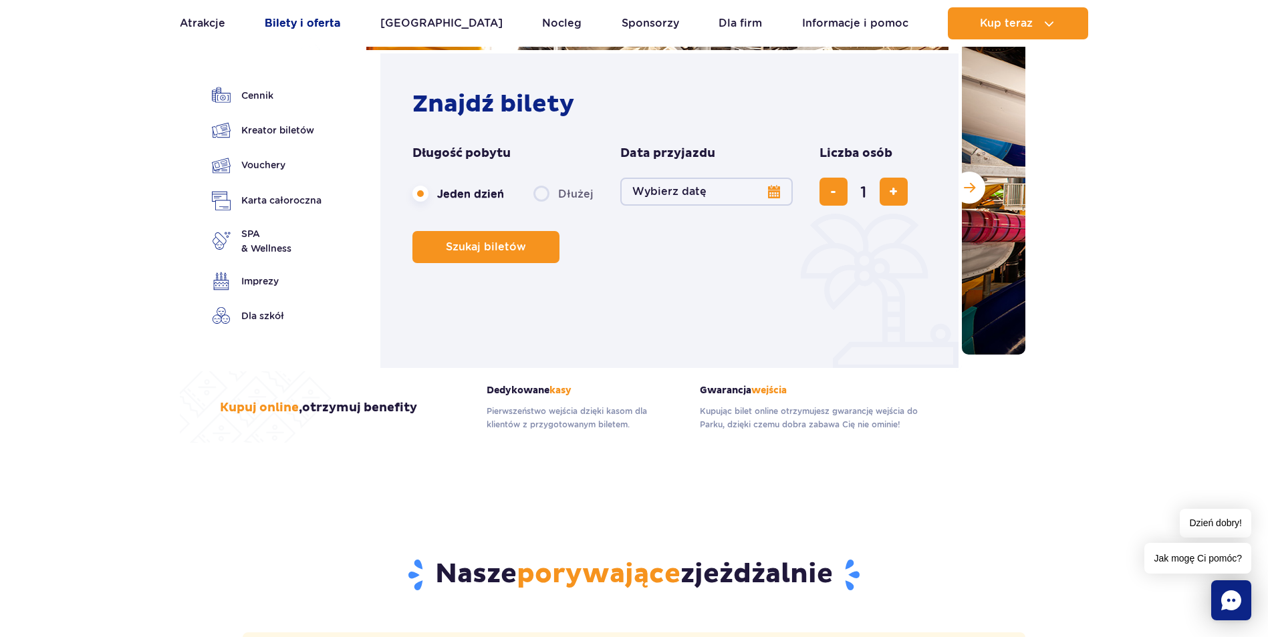
click at [313, 22] on link "Bilety i oferta" at bounding box center [303, 23] width 76 height 32
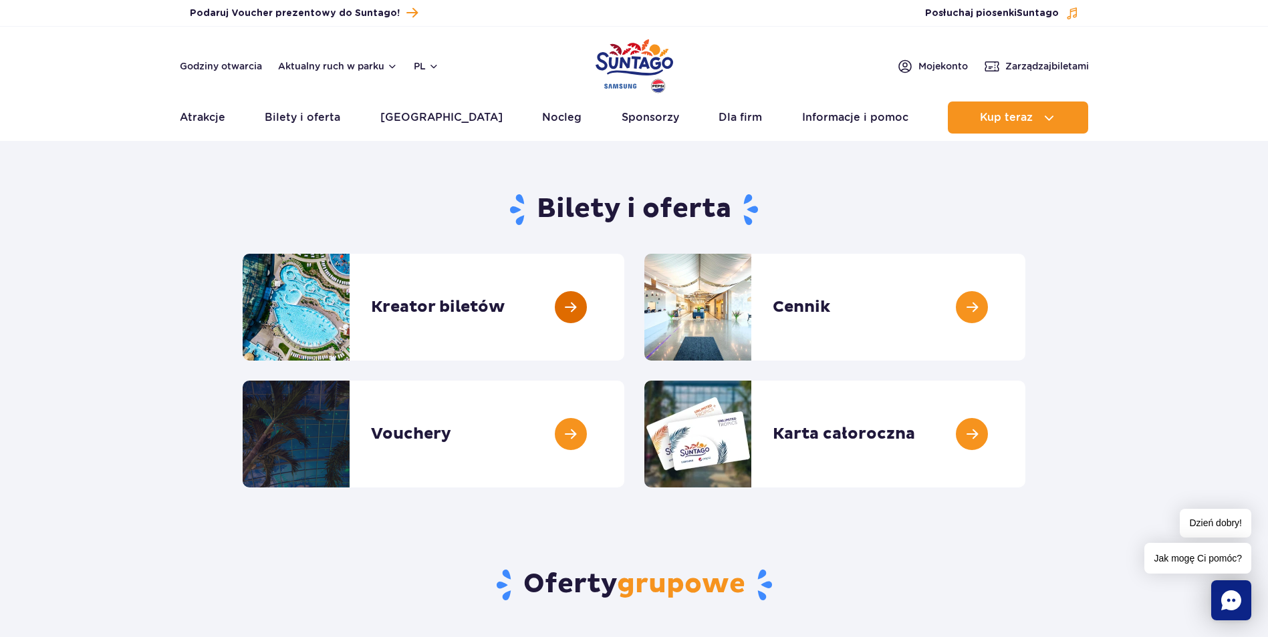
click at [624, 307] on link at bounding box center [624, 307] width 0 height 107
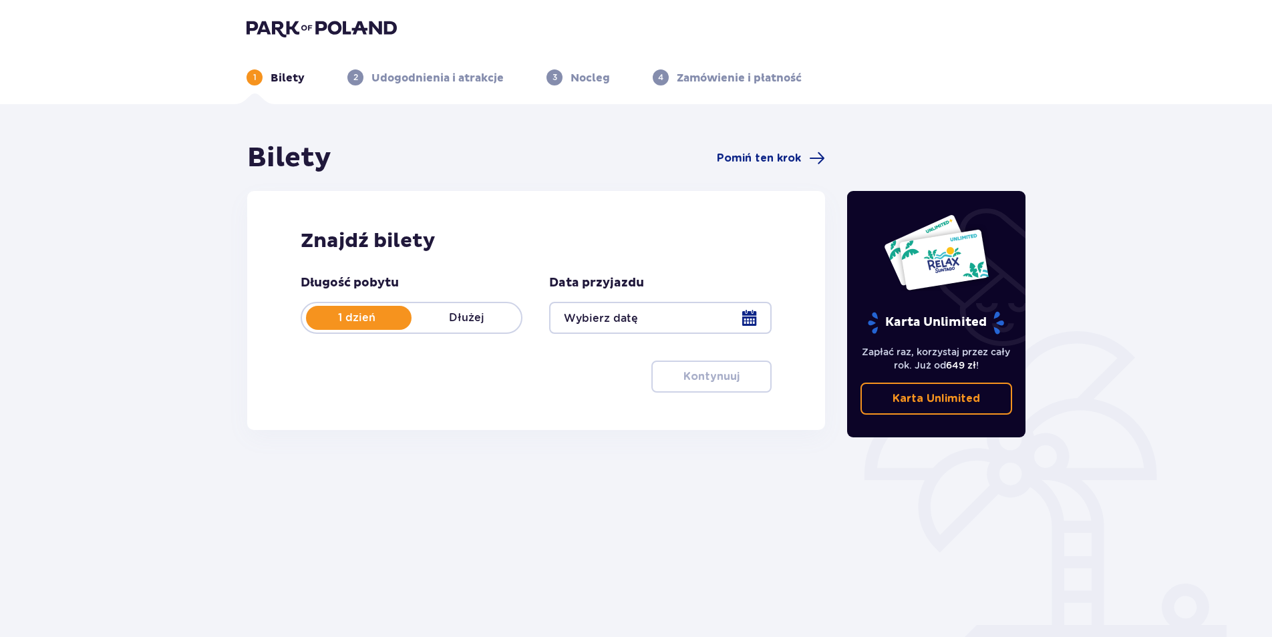
click at [639, 313] on div at bounding box center [660, 318] width 222 height 32
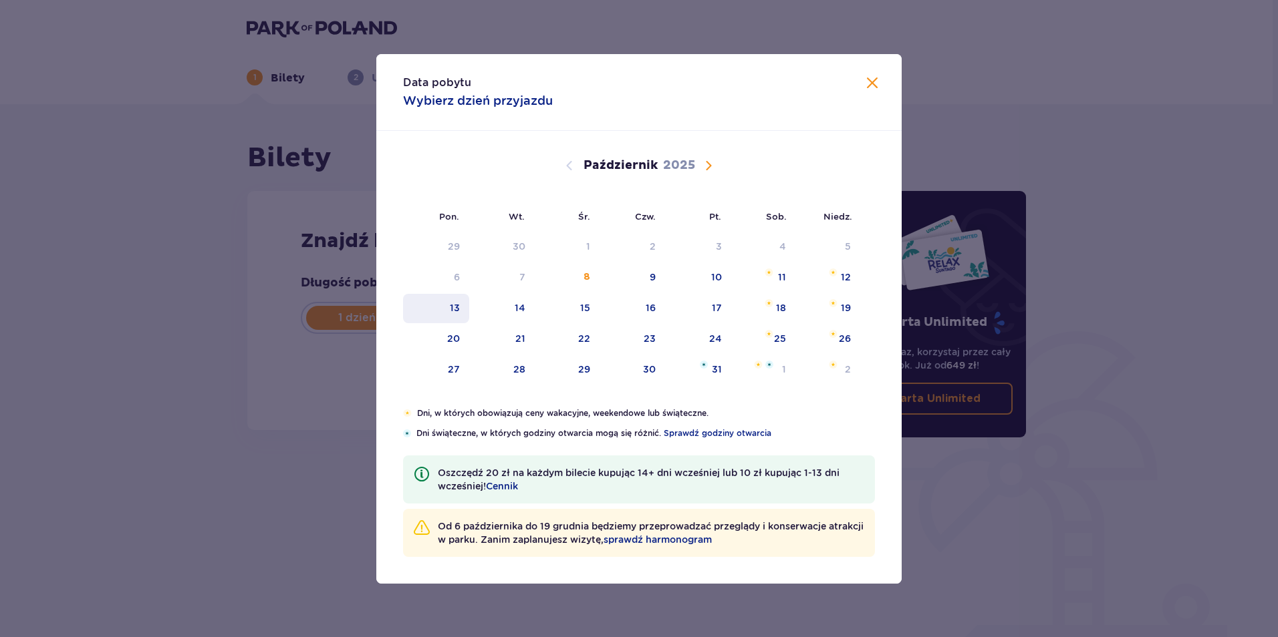
click at [464, 309] on div "13" at bounding box center [436, 308] width 66 height 29
type input "[DATE]"
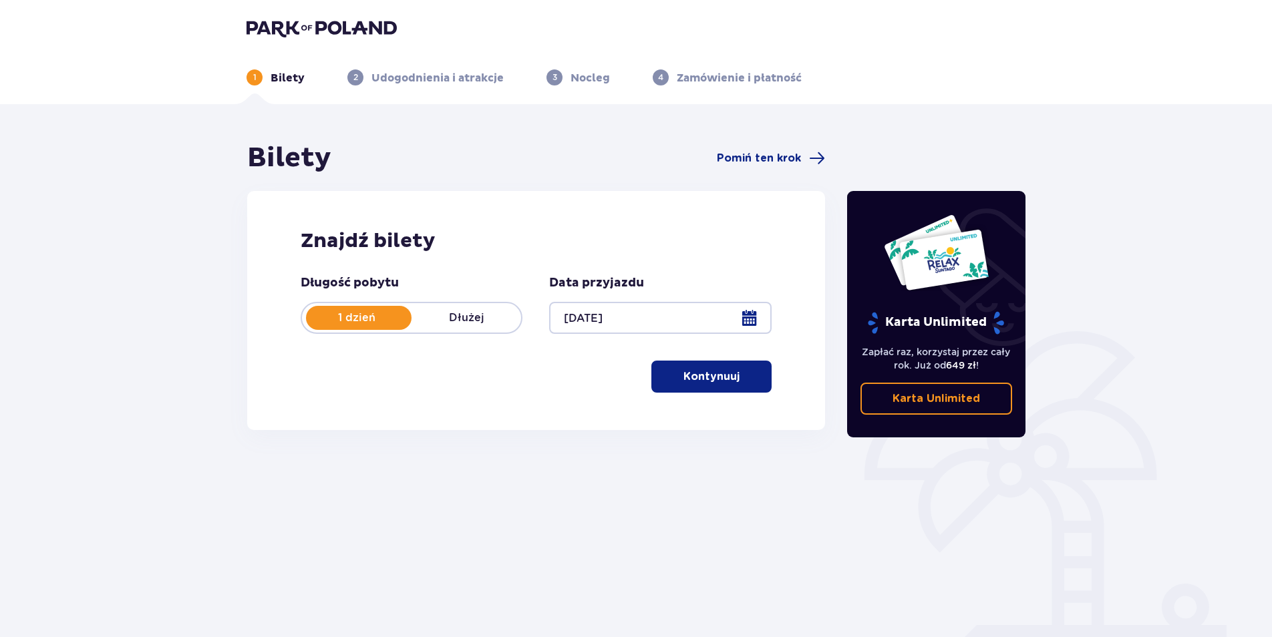
click at [714, 372] on p "Kontynuuj" at bounding box center [712, 376] width 56 height 15
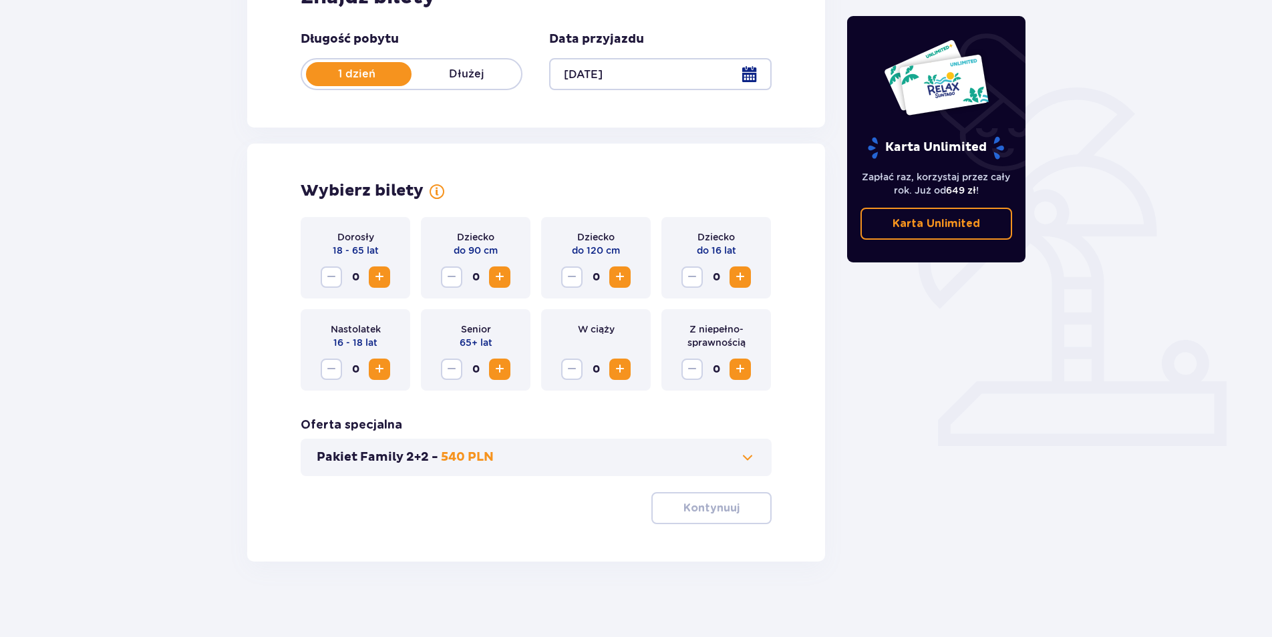
scroll to position [249, 0]
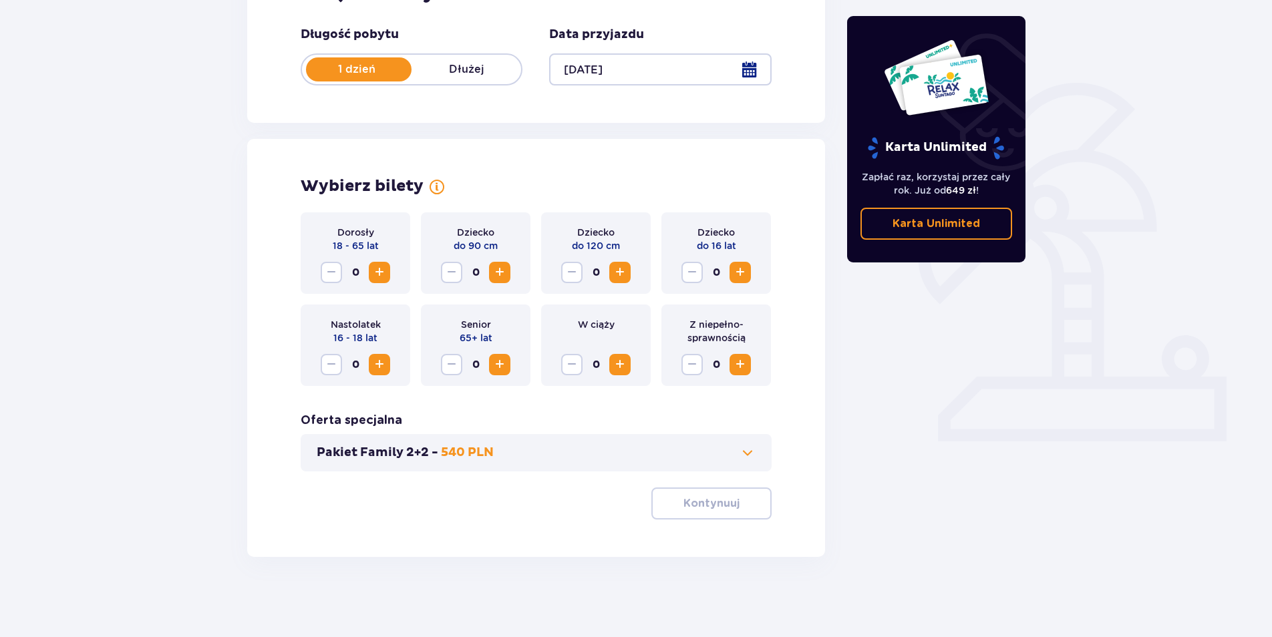
click at [381, 273] on span "Zwiększ" at bounding box center [379, 273] width 16 height 16
click at [623, 273] on span "Zwiększ" at bounding box center [620, 273] width 16 height 16
click at [742, 270] on span "Zwiększ" at bounding box center [740, 273] width 16 height 16
click at [499, 368] on span "Zwiększ" at bounding box center [500, 365] width 16 height 16
click at [736, 509] on span "button" at bounding box center [742, 504] width 16 height 16
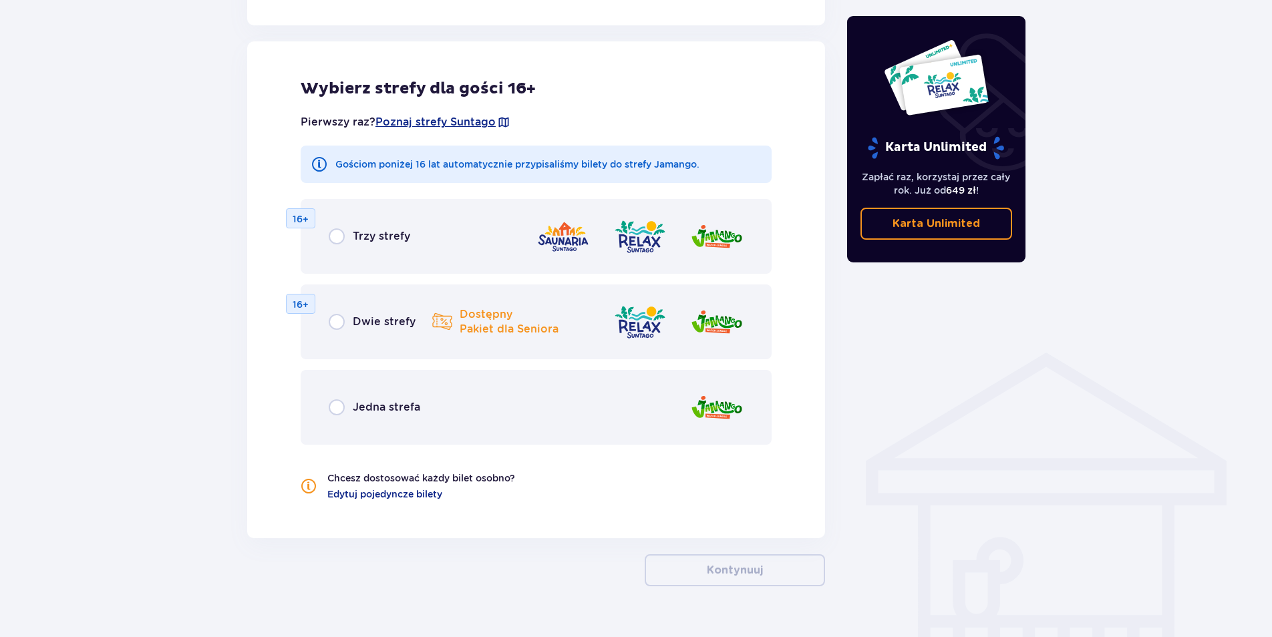
scroll to position [742, 0]
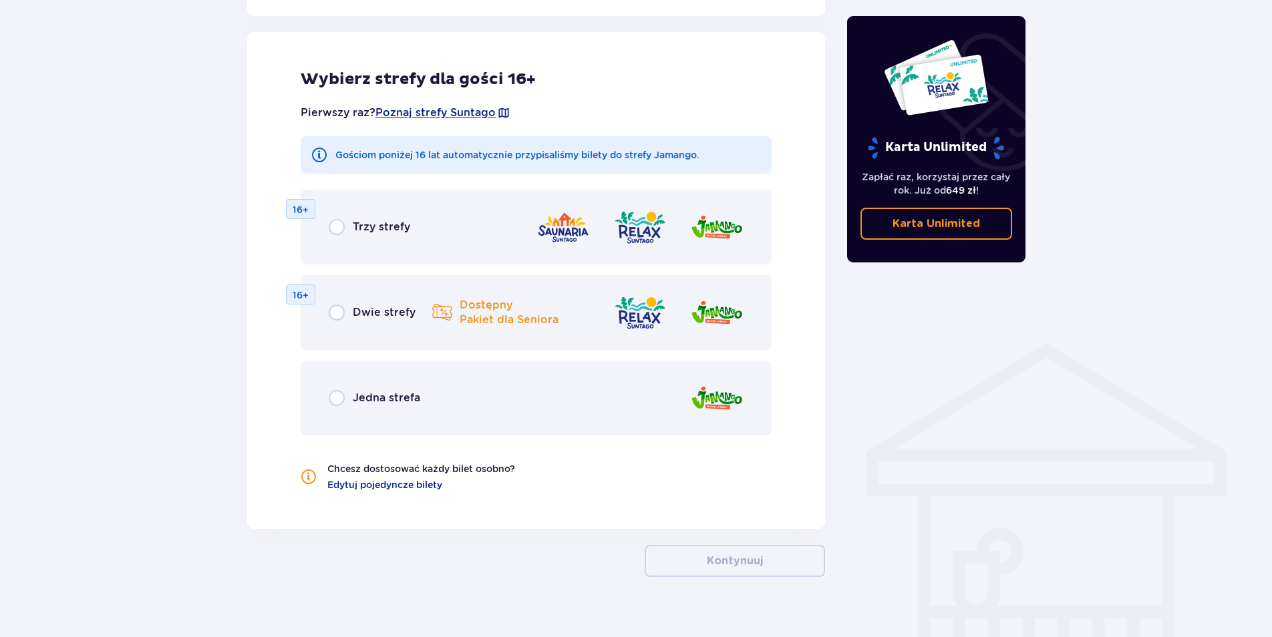
click at [340, 314] on input "radio" at bounding box center [337, 313] width 16 height 16
radio input "true"
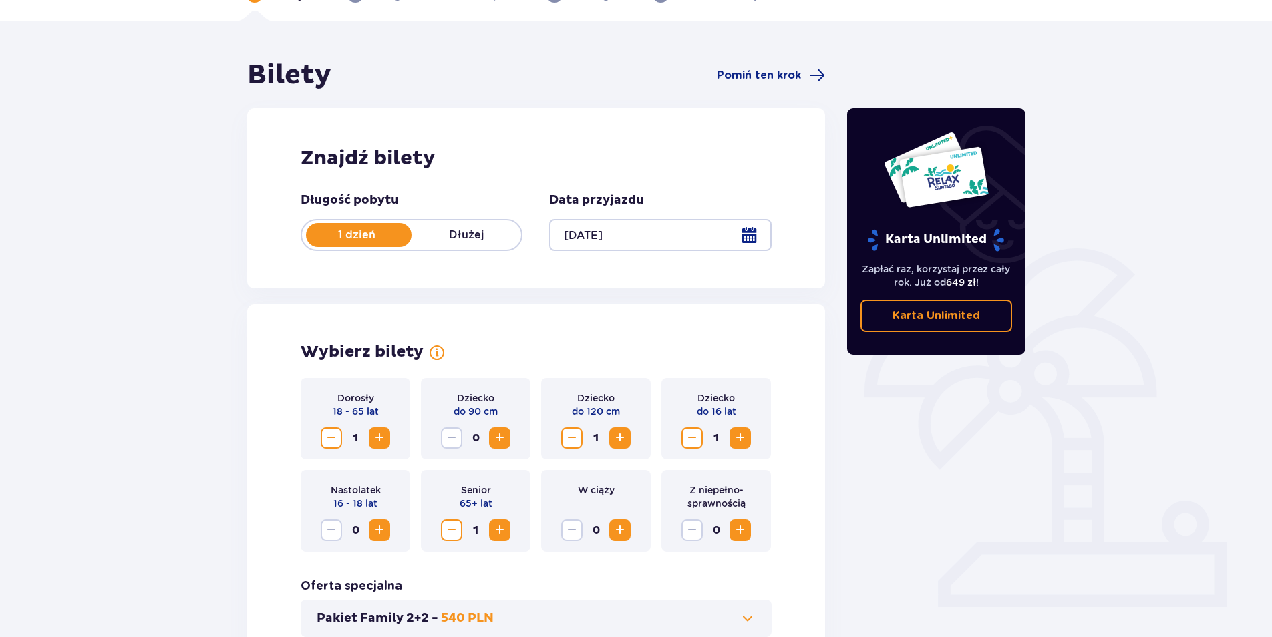
scroll to position [0, 0]
